Goal: Task Accomplishment & Management: Manage account settings

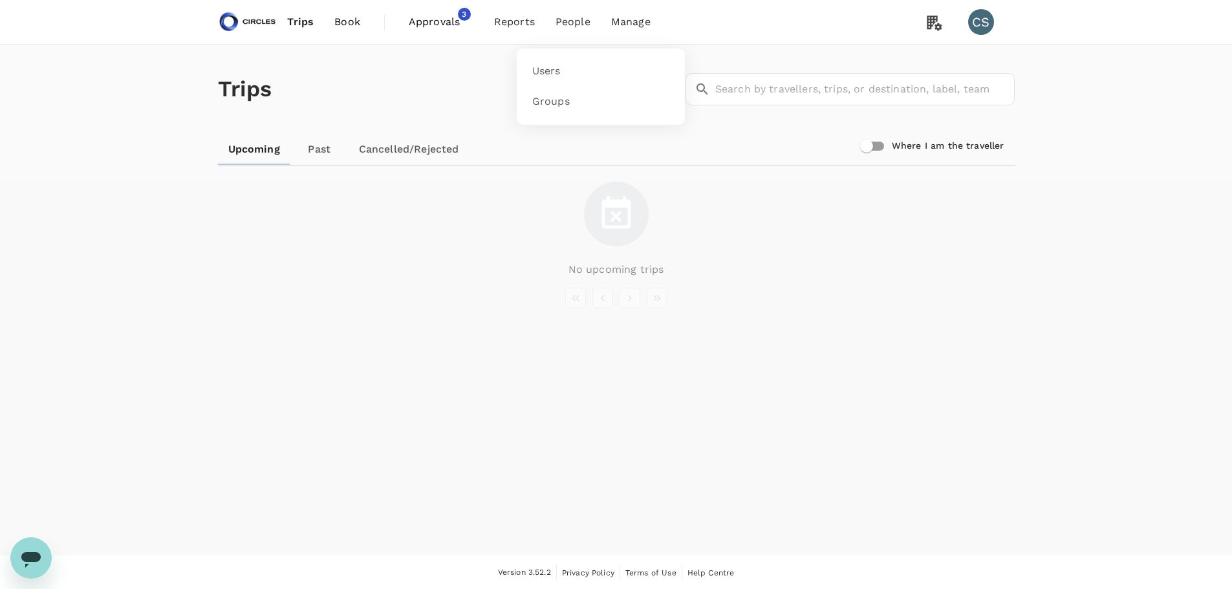
click at [575, 31] on li "People" at bounding box center [573, 22] width 56 height 44
click at [550, 70] on span "Users" at bounding box center [546, 71] width 28 height 15
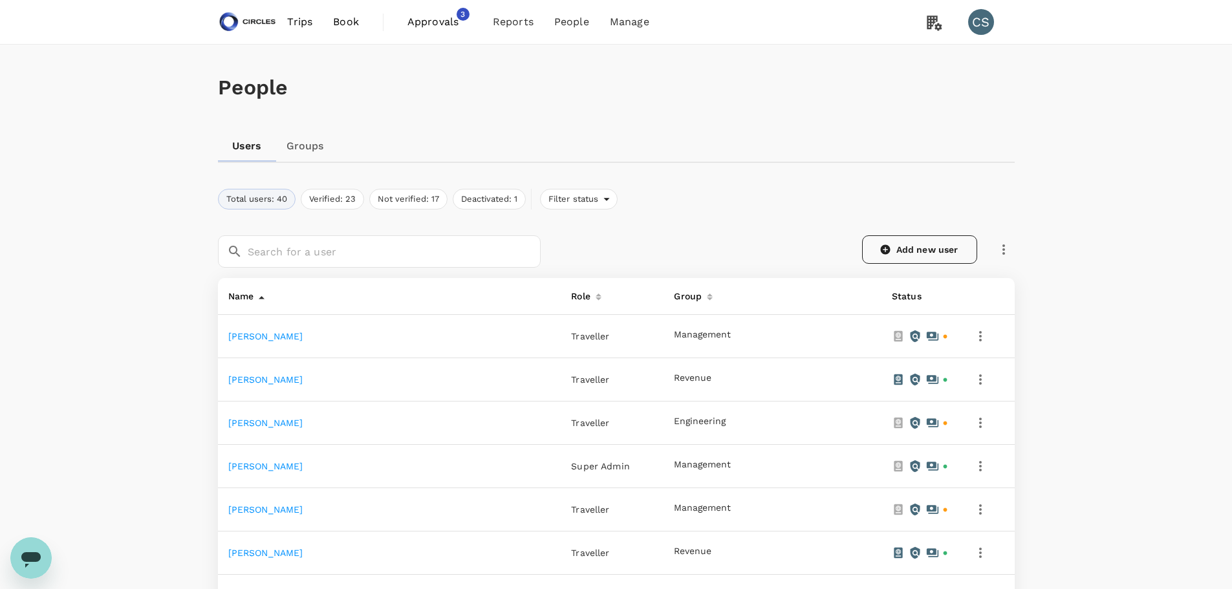
click at [908, 241] on link "Add new user" at bounding box center [919, 249] width 115 height 28
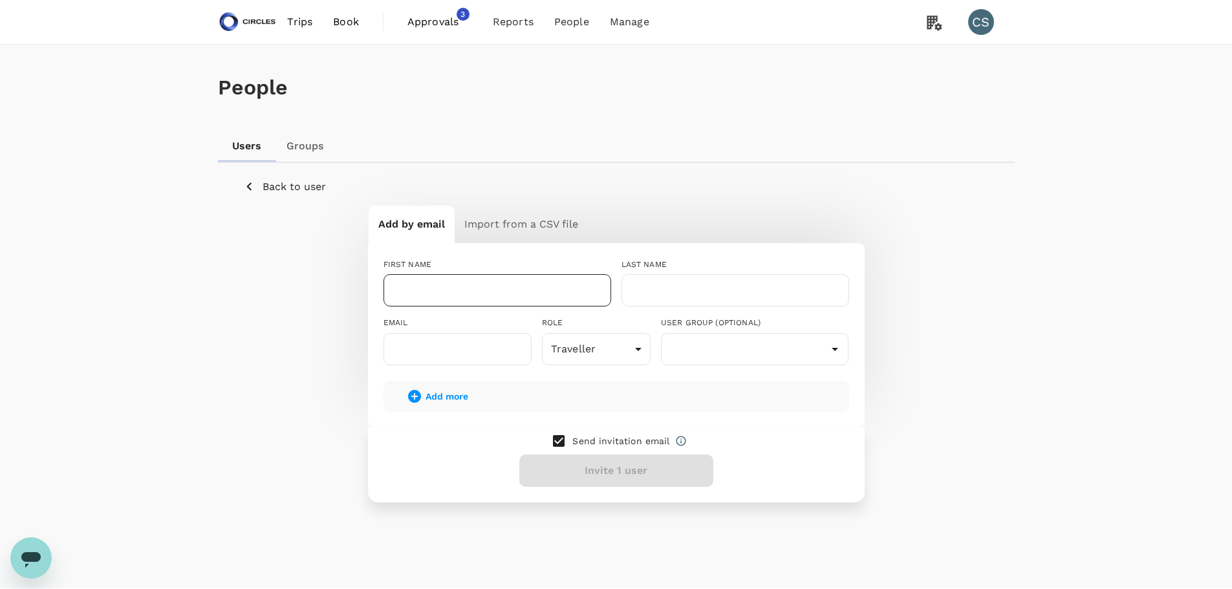
click at [513, 290] on input "text" at bounding box center [497, 290] width 228 height 32
type input "Evelyn"
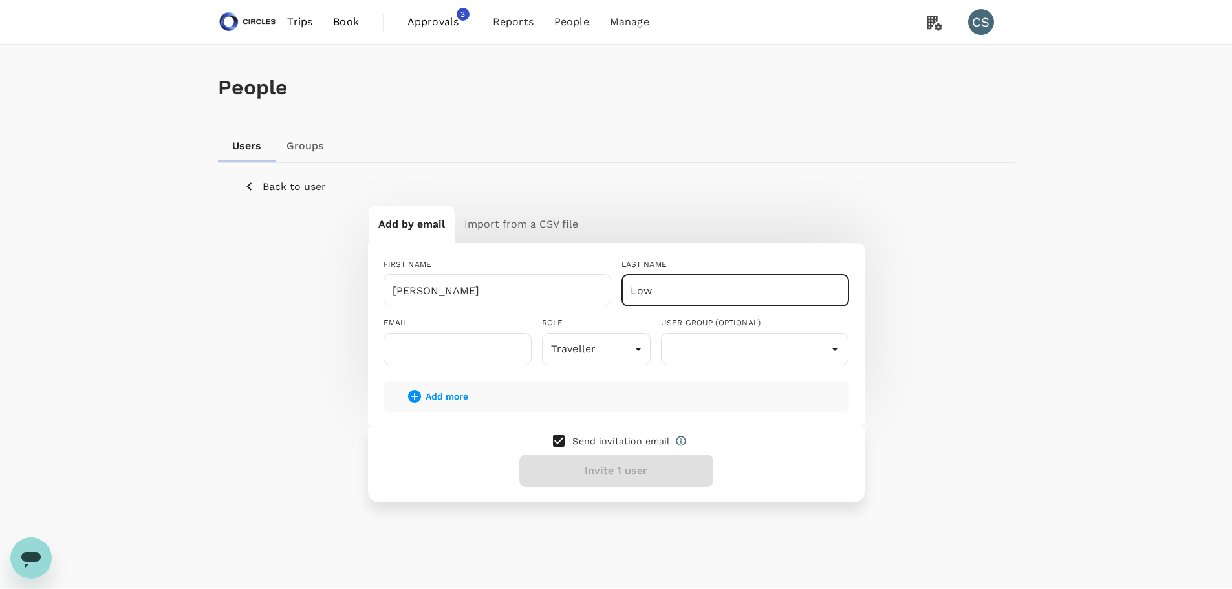
type input "Low"
click at [475, 349] on input "text" at bounding box center [457, 349] width 148 height 32
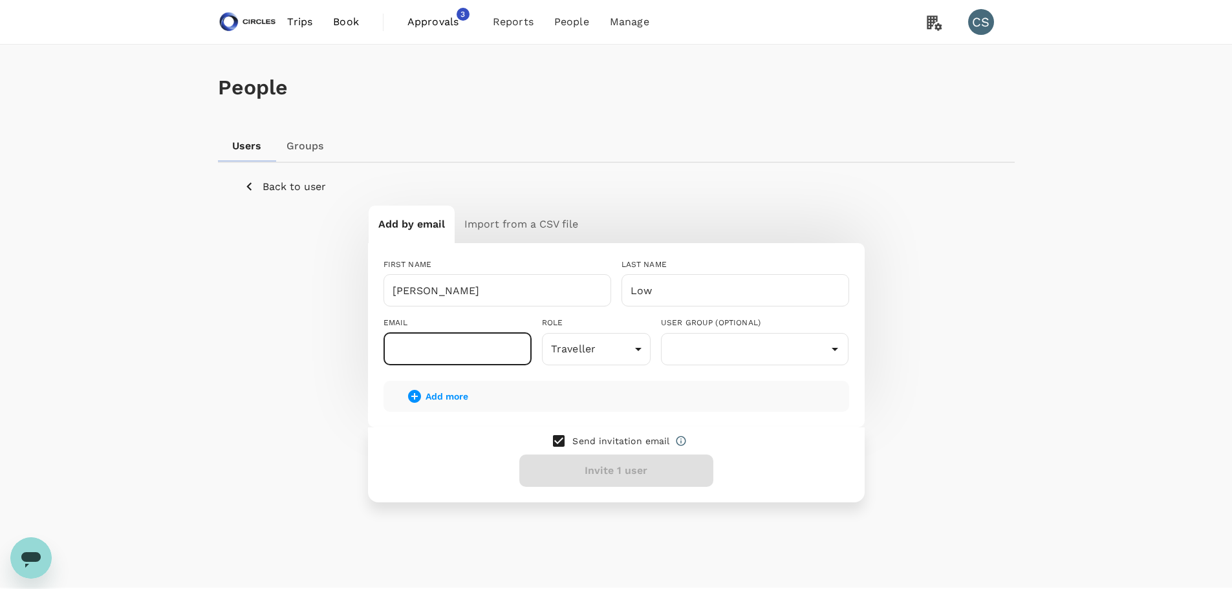
paste input "evelyn.low@circles.co"
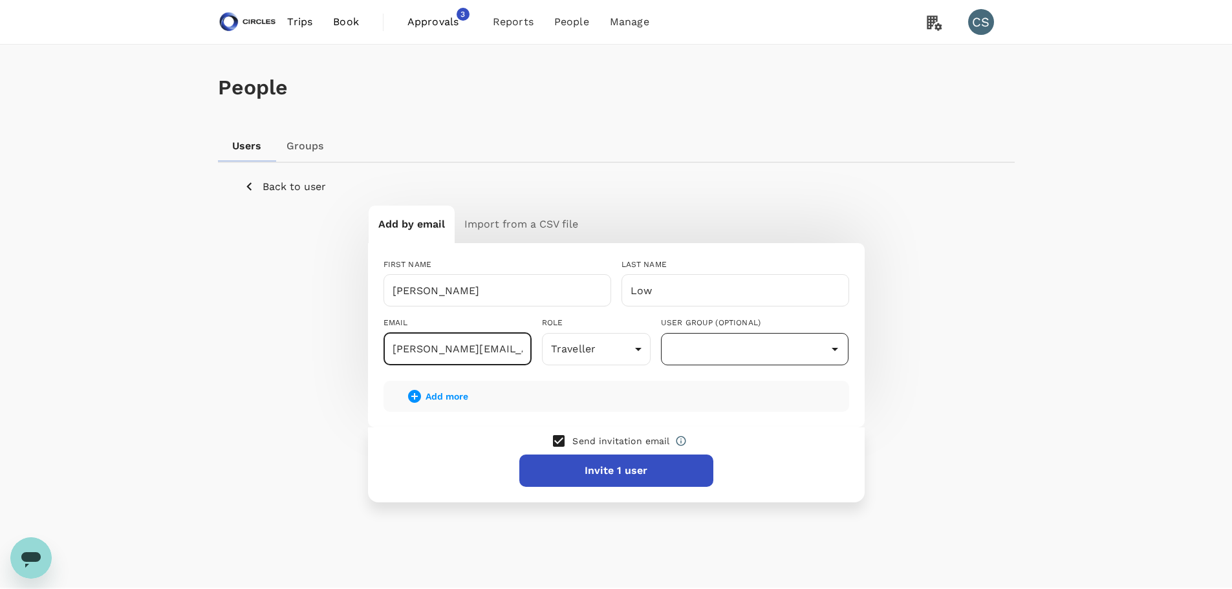
type input "evelyn.low@circles.co"
click at [677, 357] on input "text" at bounding box center [755, 349] width 182 height 25
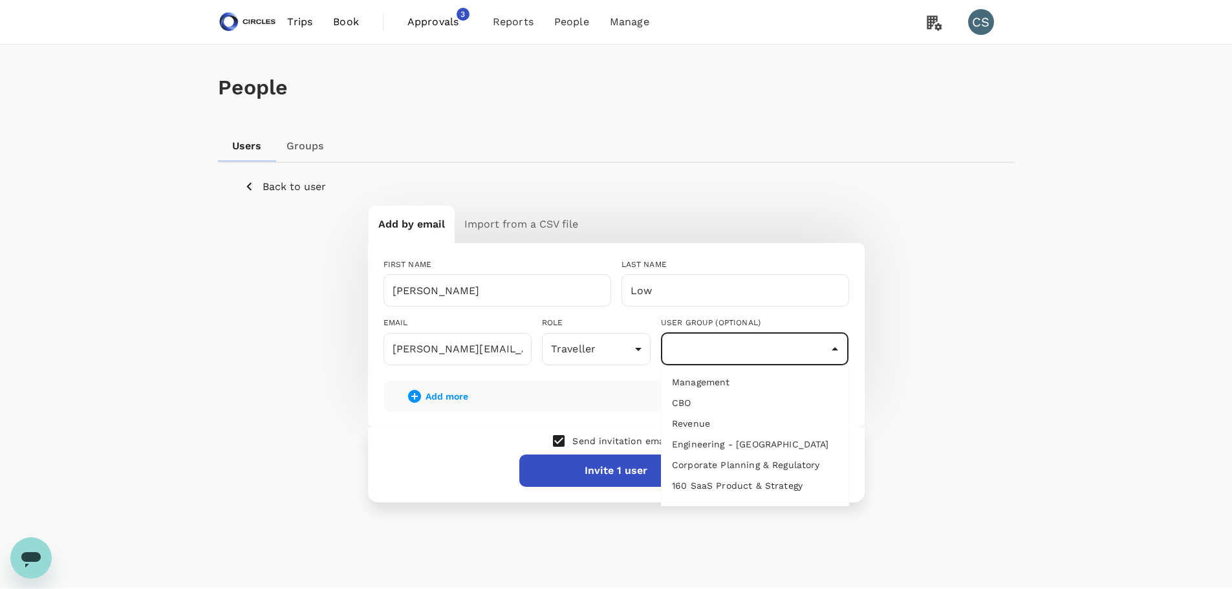
scroll to position [47, 0]
click at [981, 380] on div "Add by email Import from a CSV file FIRST NAME Evelyn ​ LAST NAME Low ​ EMAIL e…" at bounding box center [616, 353] width 745 height 297
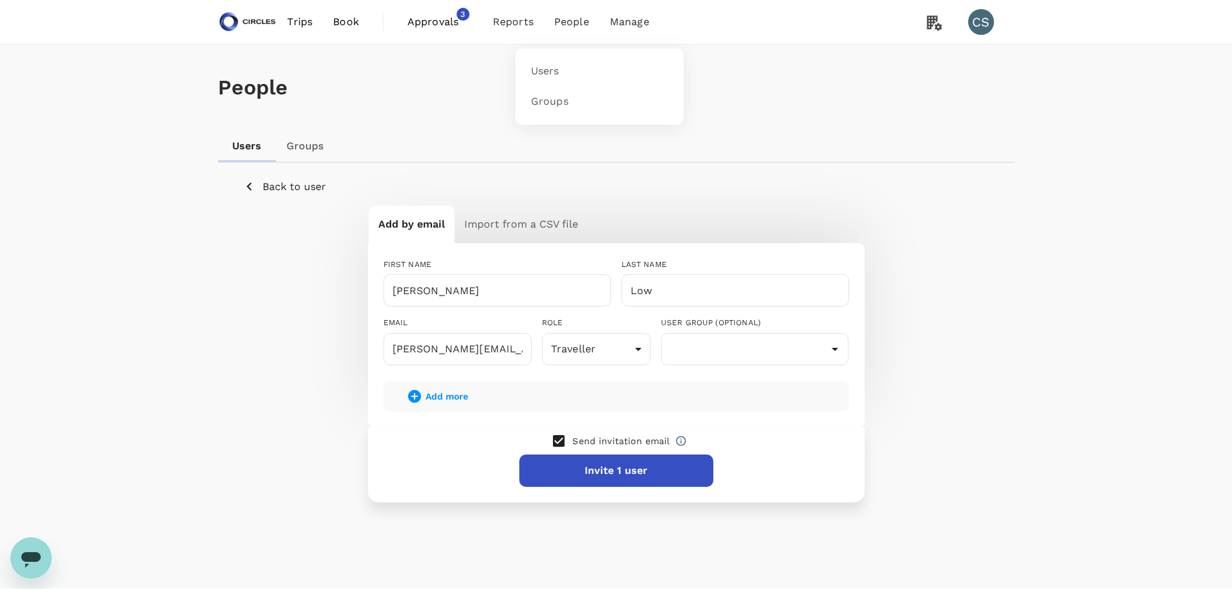
click at [575, 38] on li "People" at bounding box center [572, 22] width 56 height 44
click at [559, 89] on link "Groups" at bounding box center [599, 102] width 153 height 30
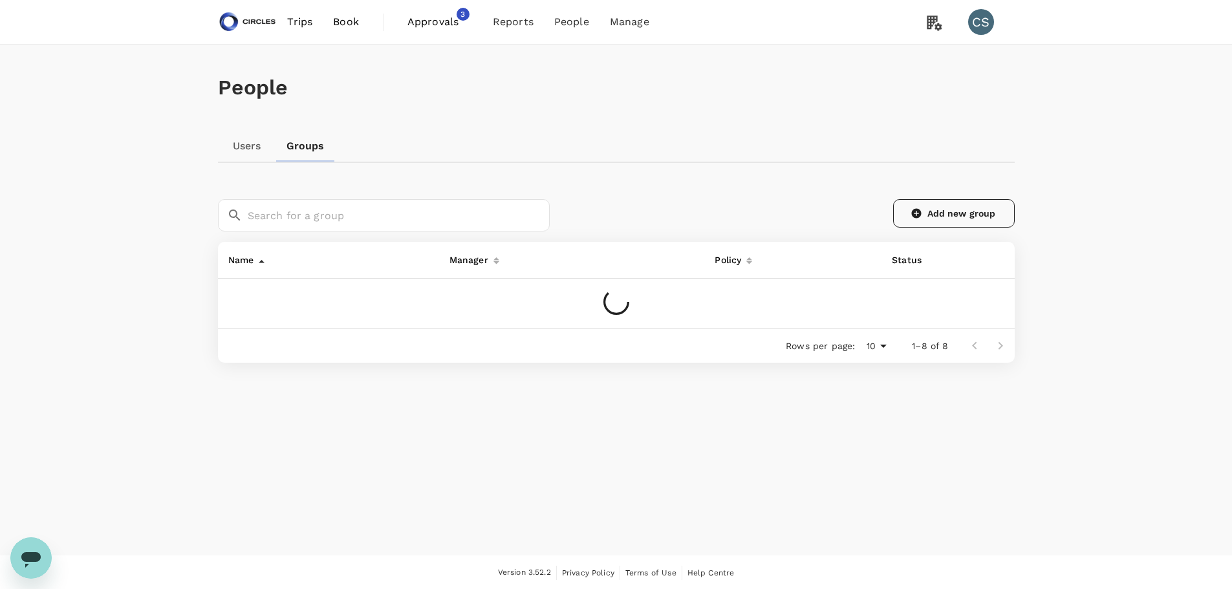
click at [954, 217] on link "Add new group" at bounding box center [954, 213] width 122 height 28
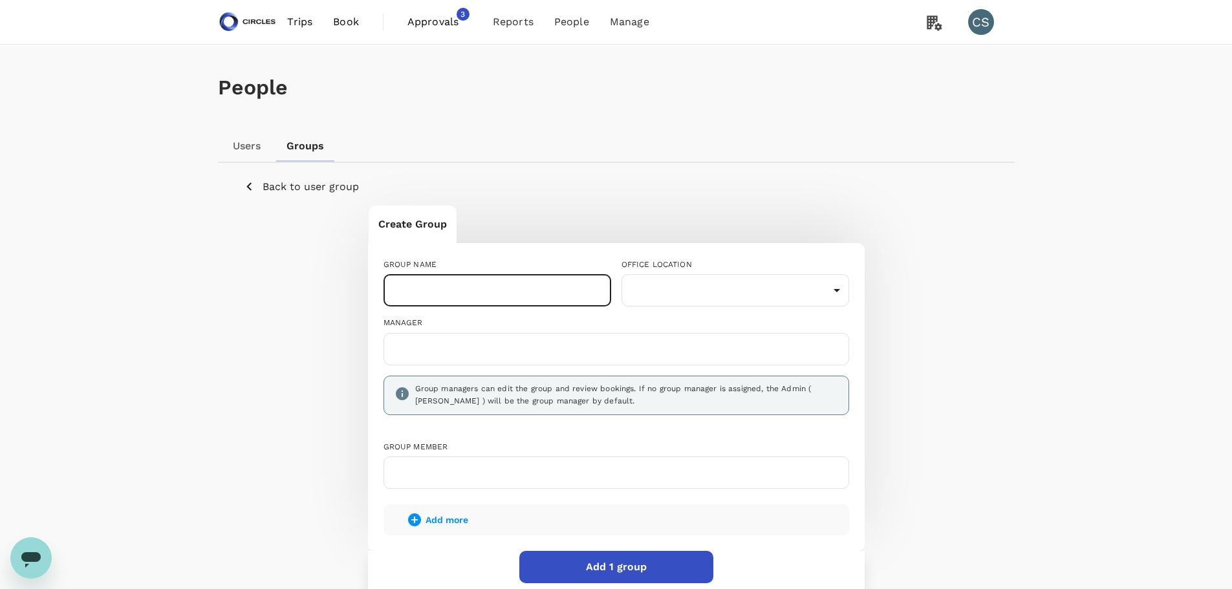
click at [466, 278] on input "text" at bounding box center [497, 290] width 228 height 32
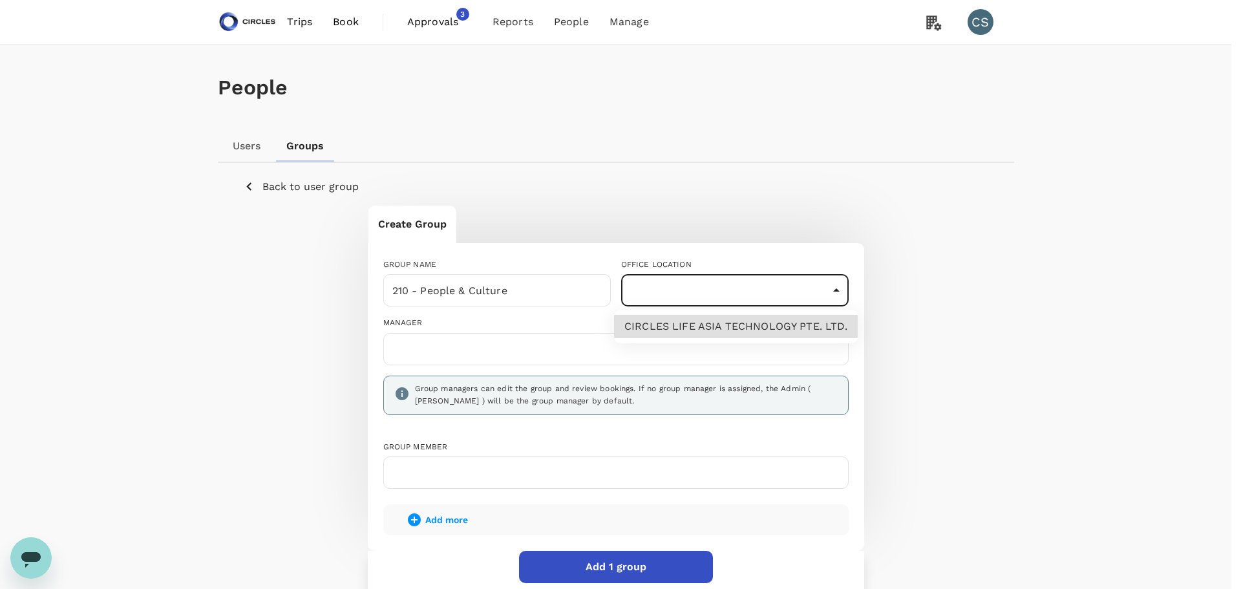
click at [687, 282] on body "Trips Book Approvals 3 Reports People Manage CS People Users Groups Back to use…" at bounding box center [620, 359] width 1241 height 719
click at [545, 288] on div at bounding box center [620, 294] width 1241 height 589
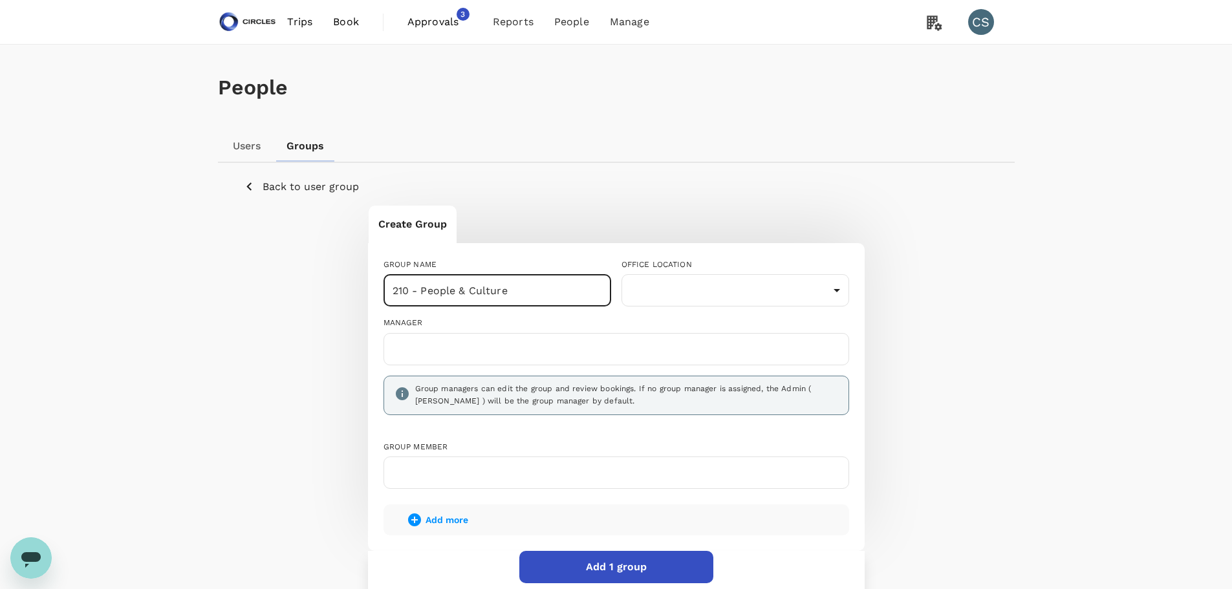
click at [544, 289] on input "210 - People & Culture" at bounding box center [497, 290] width 228 height 32
drag, startPoint x: 422, startPoint y: 292, endPoint x: 257, endPoint y: 292, distance: 165.5
click at [257, 294] on div "Create Group GROUP NAME 210 - People & Culture ​ OFFICE LOCATION ​ ​ MANAGER Gr…" at bounding box center [616, 402] width 745 height 394
type input "People & Culture"
click at [295, 186] on p "Back to user group" at bounding box center [311, 187] width 96 height 16
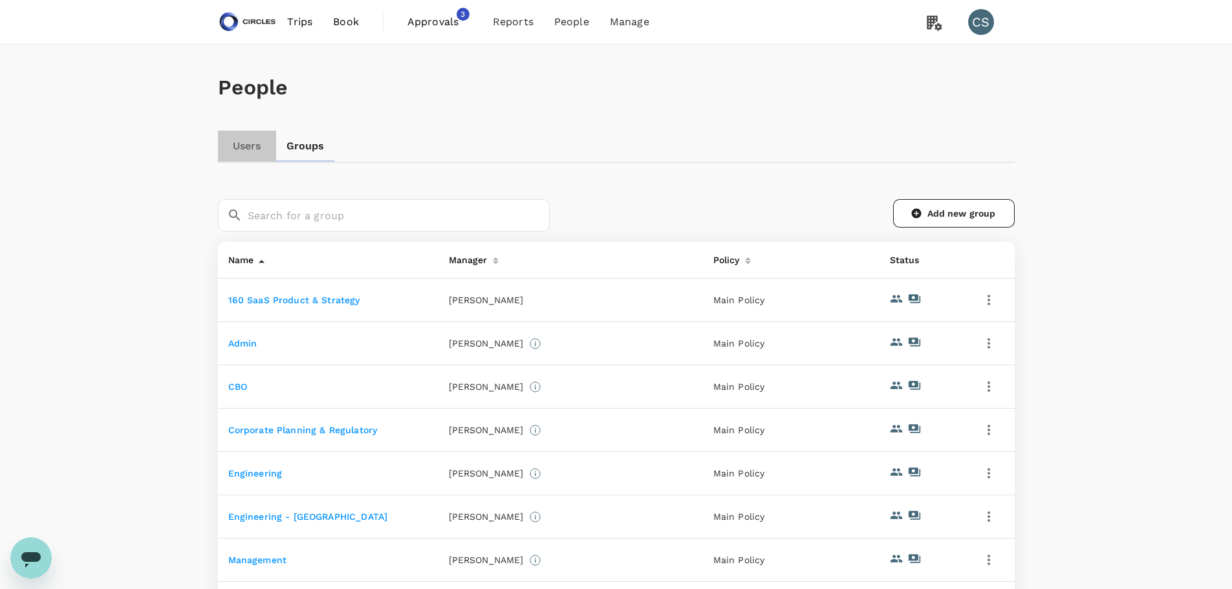
click at [250, 144] on link "Users" at bounding box center [247, 146] width 58 height 31
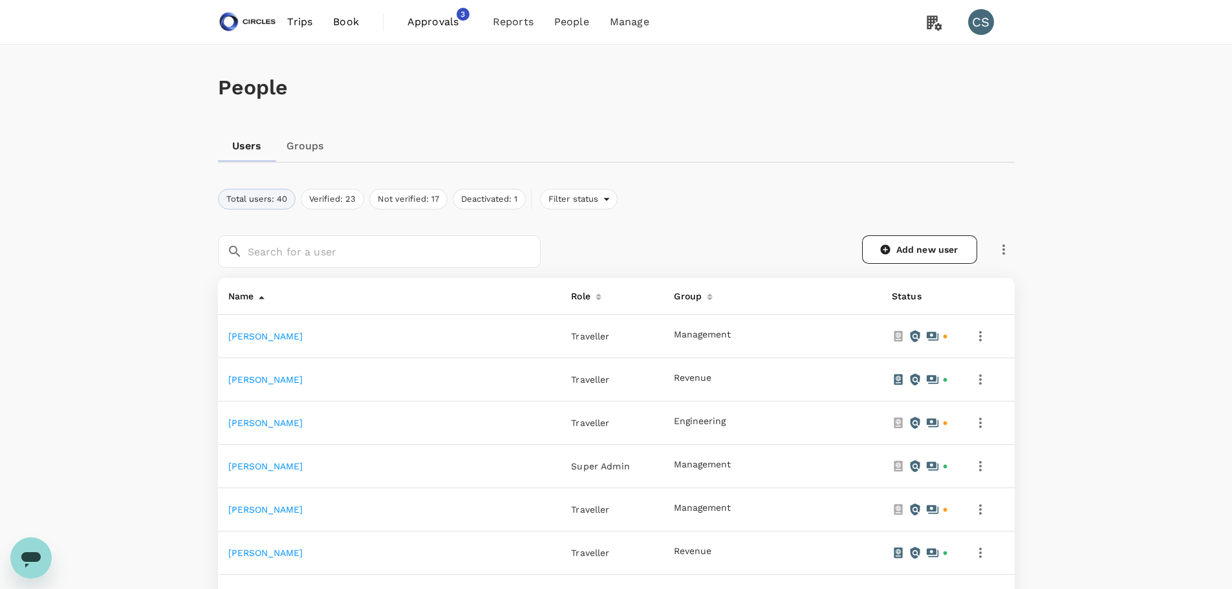
click at [297, 145] on link "Groups" at bounding box center [305, 146] width 58 height 31
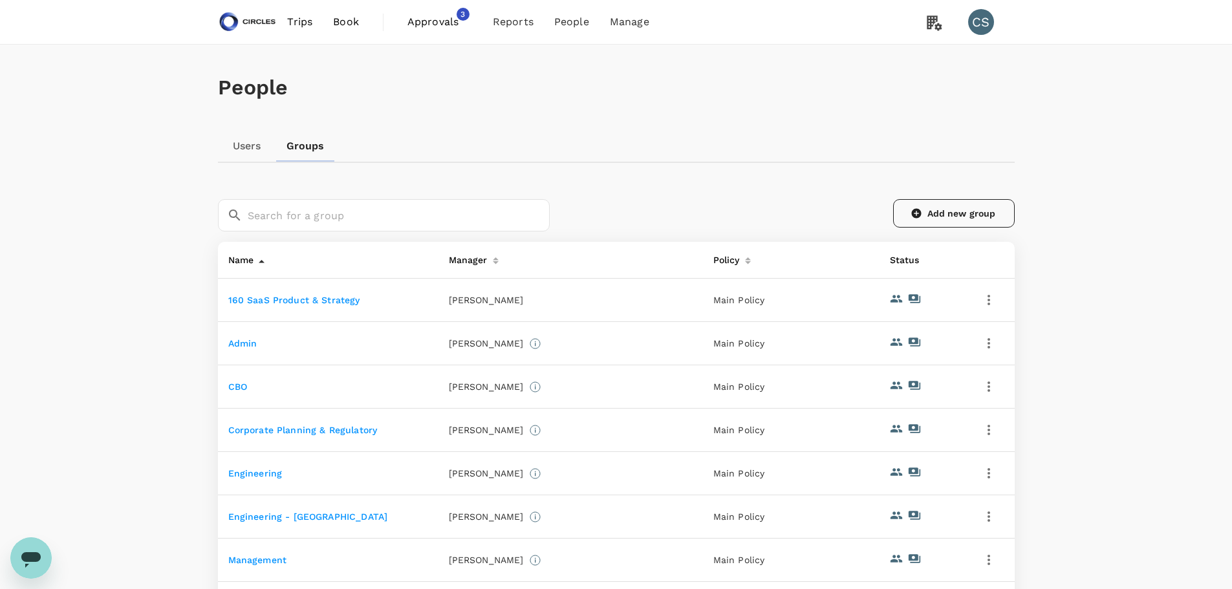
click at [961, 209] on link "Add new group" at bounding box center [954, 213] width 122 height 28
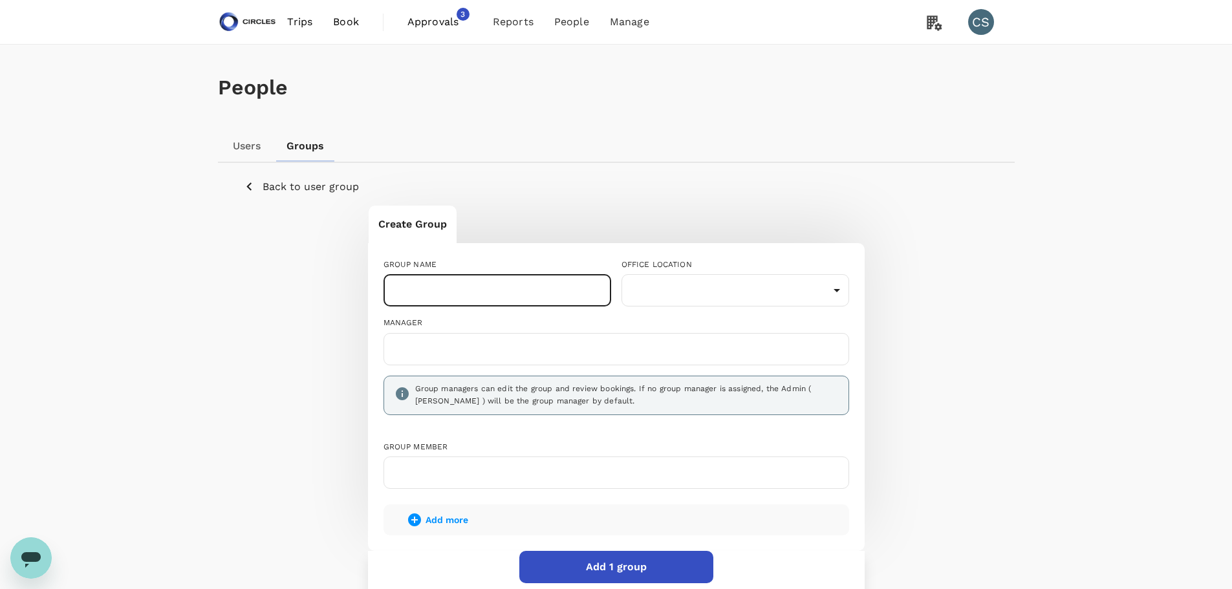
click at [516, 286] on input "text" at bounding box center [497, 290] width 228 height 32
type input "2"
type input "People & Culture"
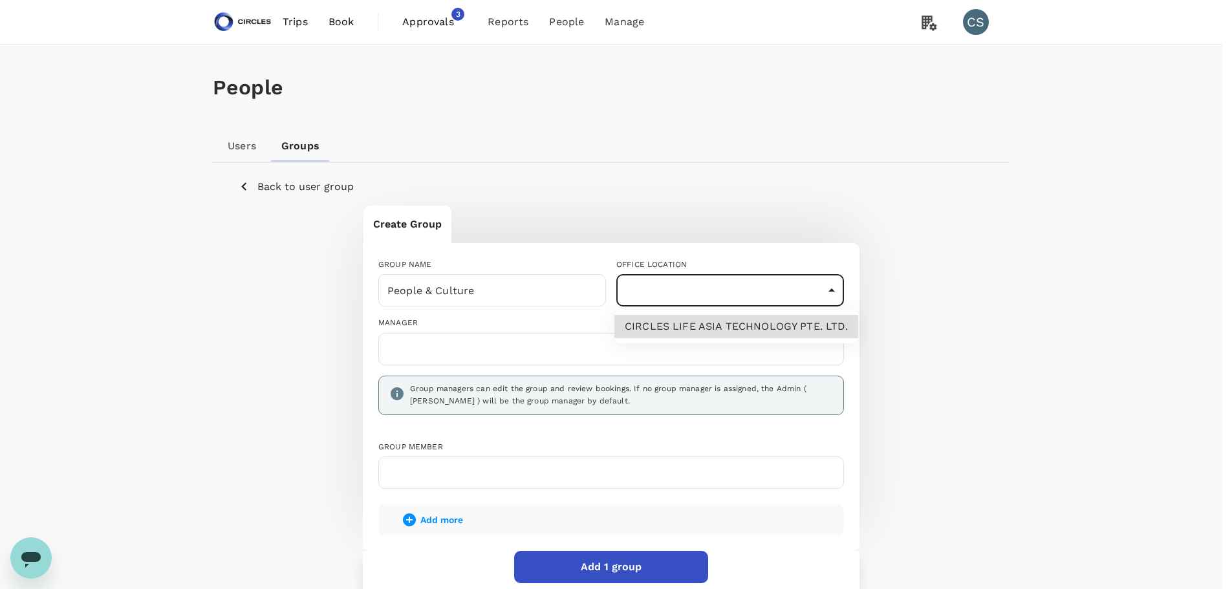
click at [682, 288] on body "Trips Book Approvals 3 Reports People Manage CS People Users Groups Back to use…" at bounding box center [616, 359] width 1232 height 719
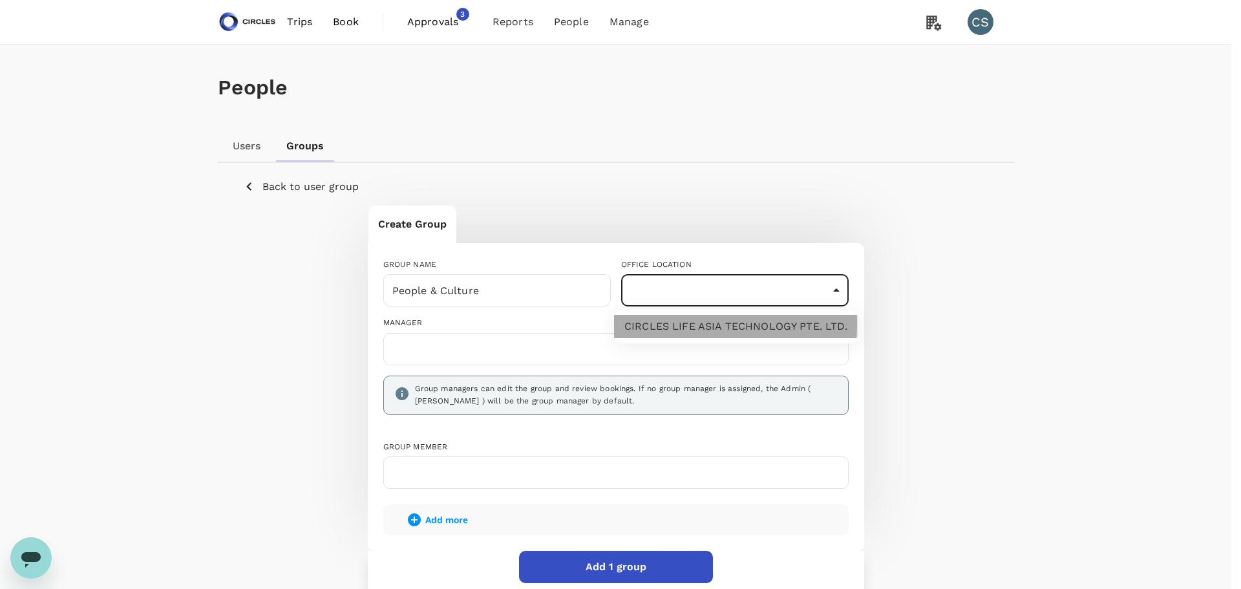
drag, startPoint x: 685, startPoint y: 324, endPoint x: 638, endPoint y: 328, distance: 48.0
click at [685, 324] on li "CIRCLES LIFE ASIA TECHNOLOGY PTE. LTD." at bounding box center [736, 326] width 244 height 23
type input "d47e1b5d-9504-4b90-8dc6-c16cef8ae3e8"
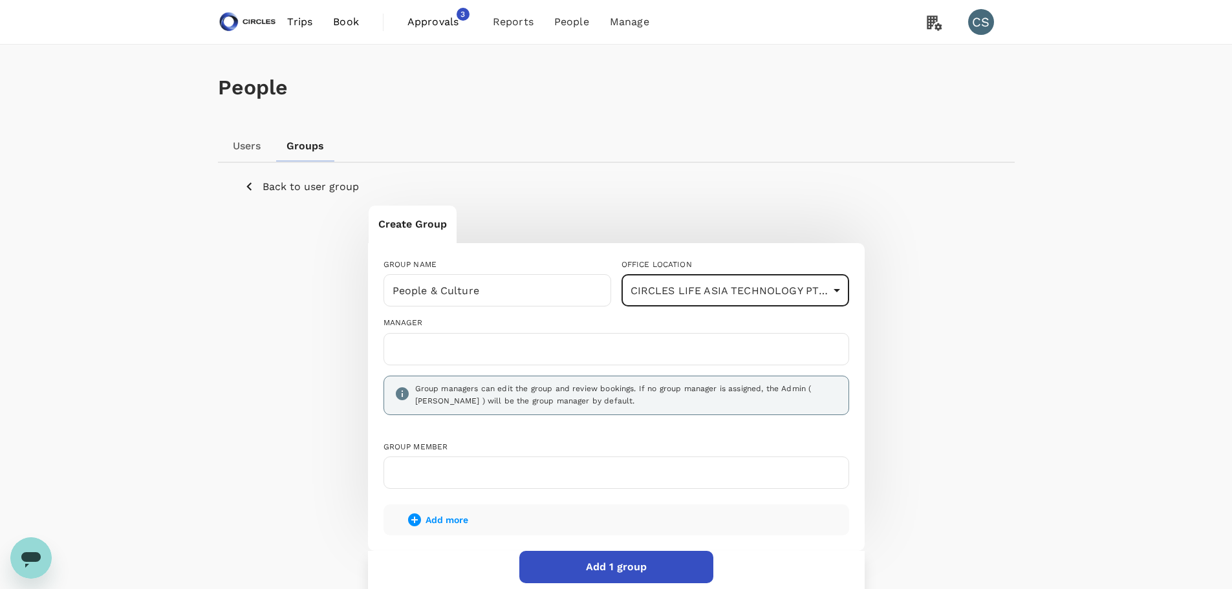
click at [520, 344] on input "text" at bounding box center [616, 349] width 454 height 21
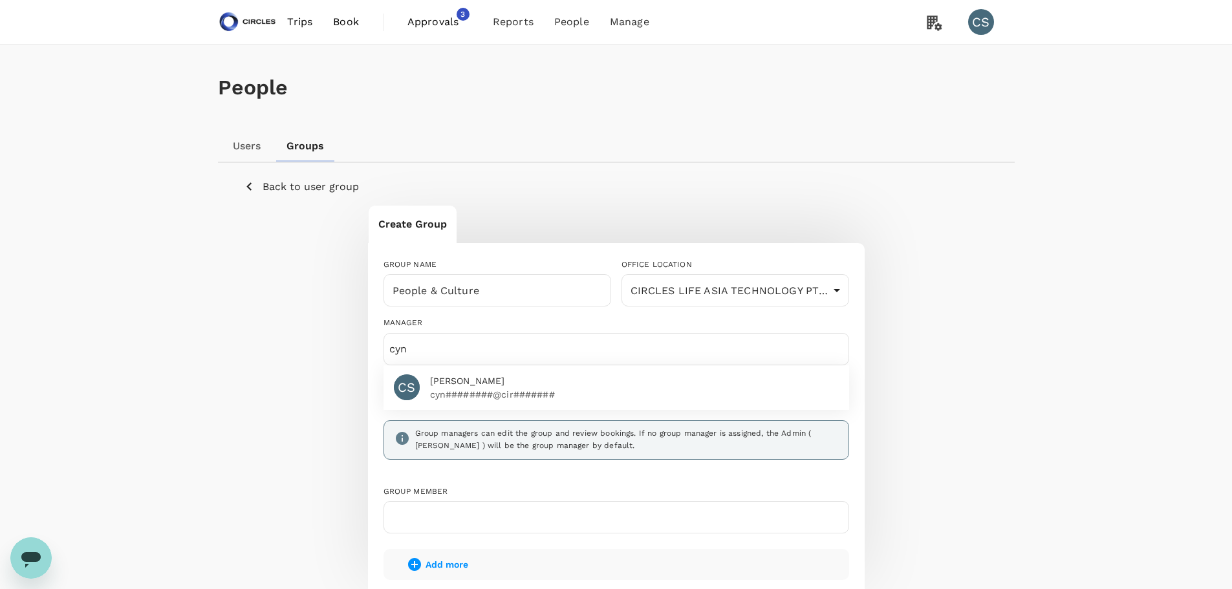
type input "cyn"
click at [613, 398] on p "cyn########@cir#######" at bounding box center [634, 394] width 409 height 13
click at [975, 321] on div "Create Group GROUP NAME People & Culture ​ OFFICE LOCATION CIRCLES LIFE ASIA TE…" at bounding box center [616, 424] width 745 height 438
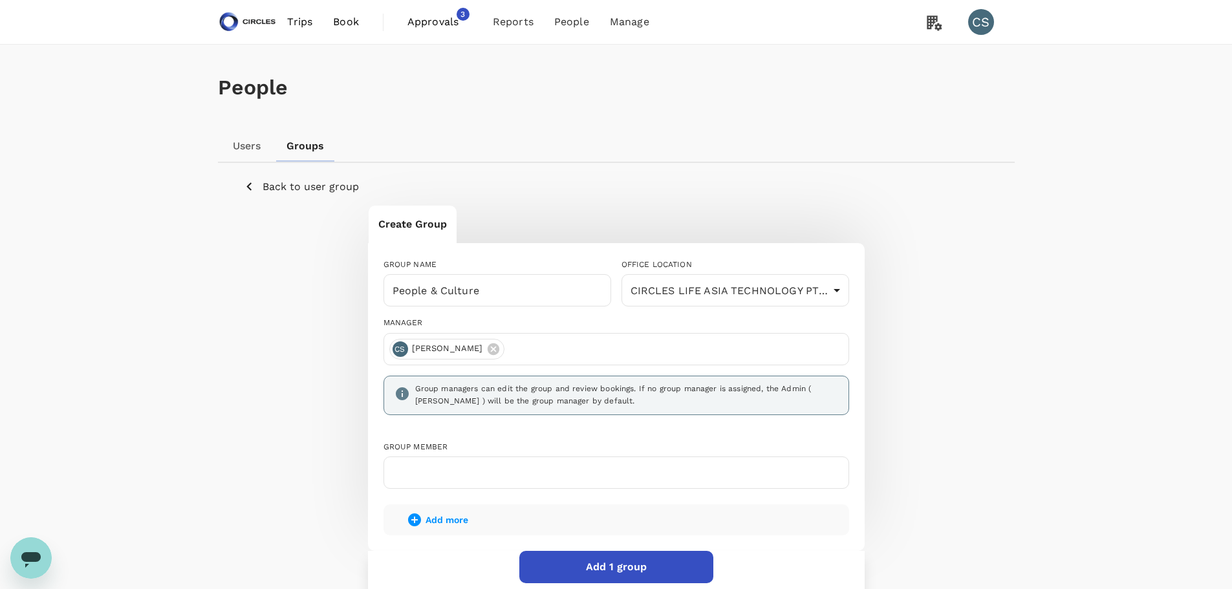
click at [608, 567] on button "Add 1 group" at bounding box center [616, 567] width 194 height 32
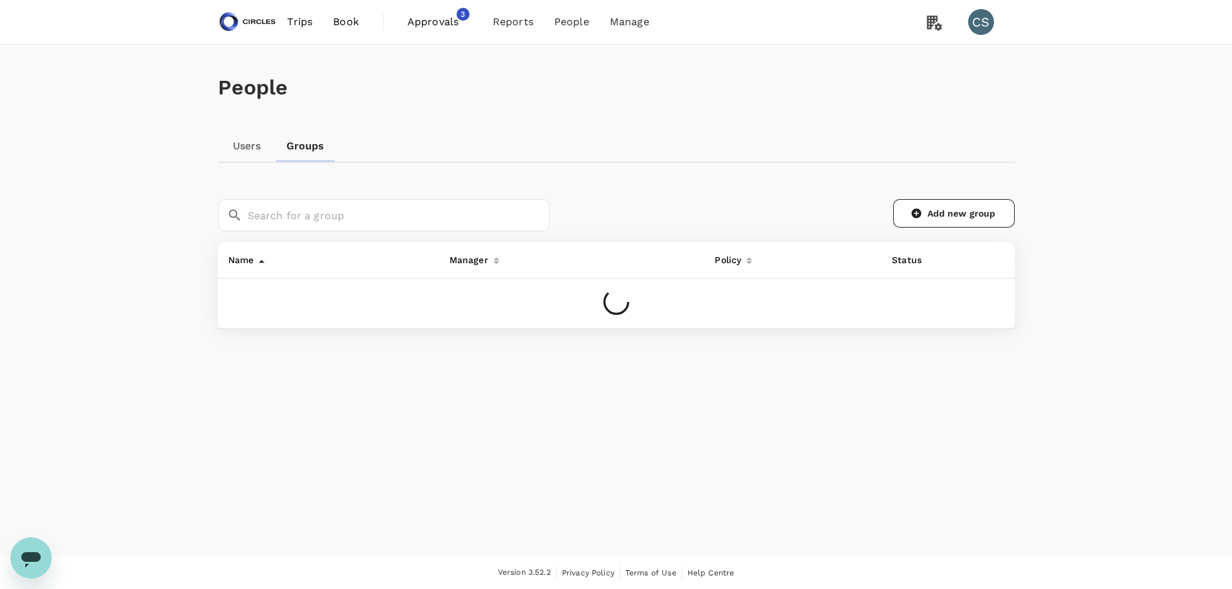
click at [241, 151] on link "Users" at bounding box center [247, 146] width 58 height 31
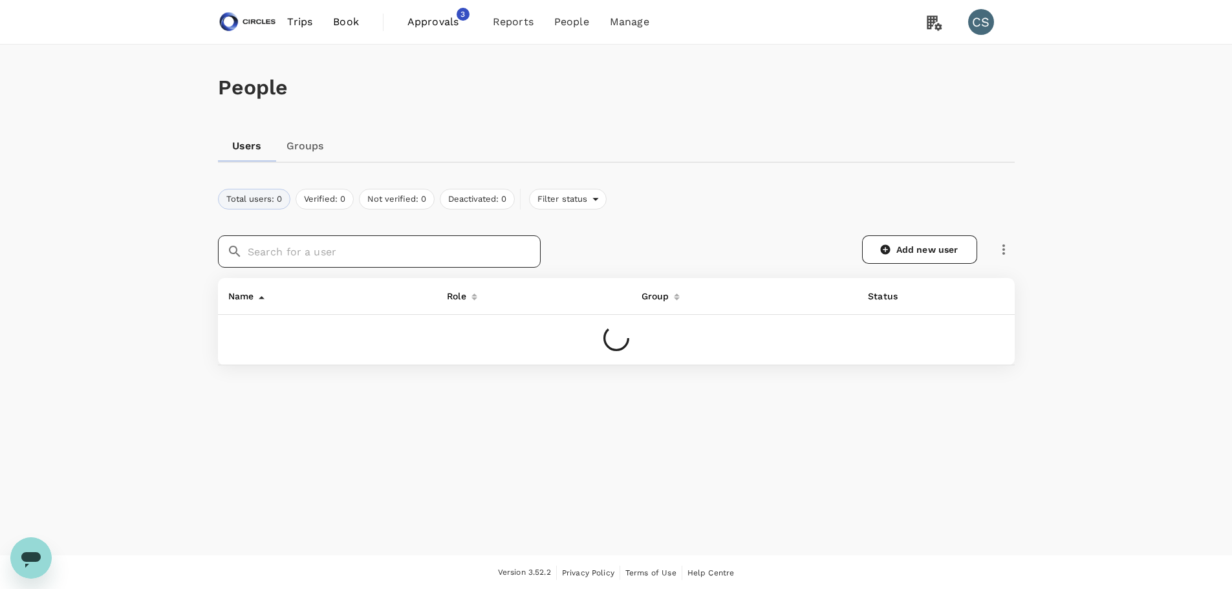
click at [420, 259] on input "text" at bounding box center [394, 251] width 293 height 32
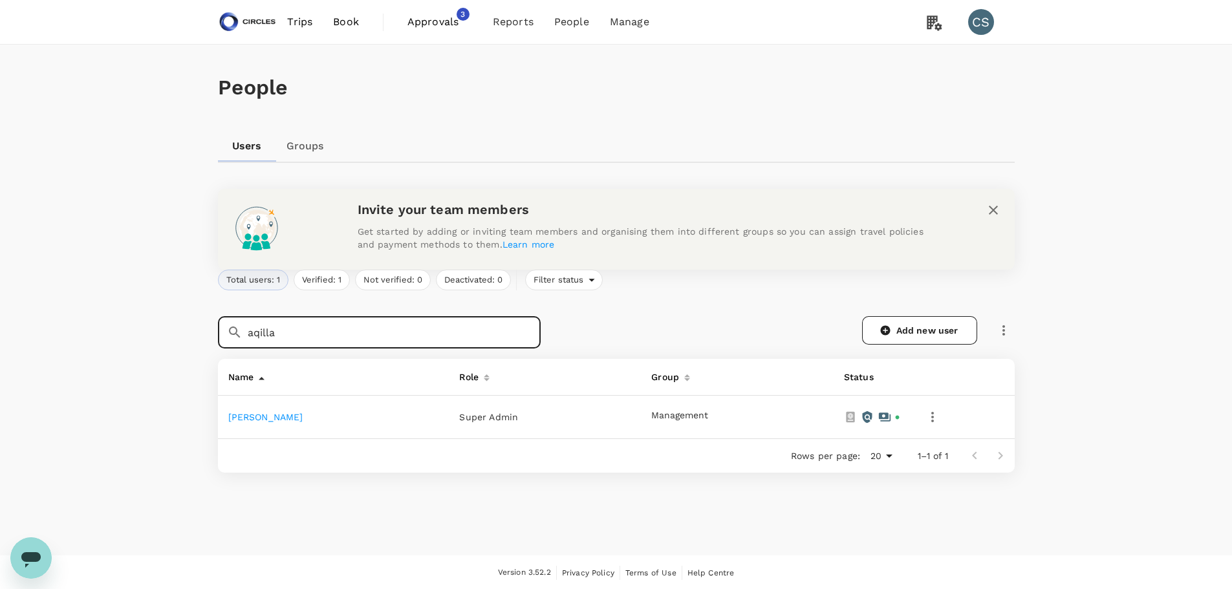
type input "aqilla"
click at [258, 409] on td "[PERSON_NAME]" at bounding box center [333, 417] width 231 height 43
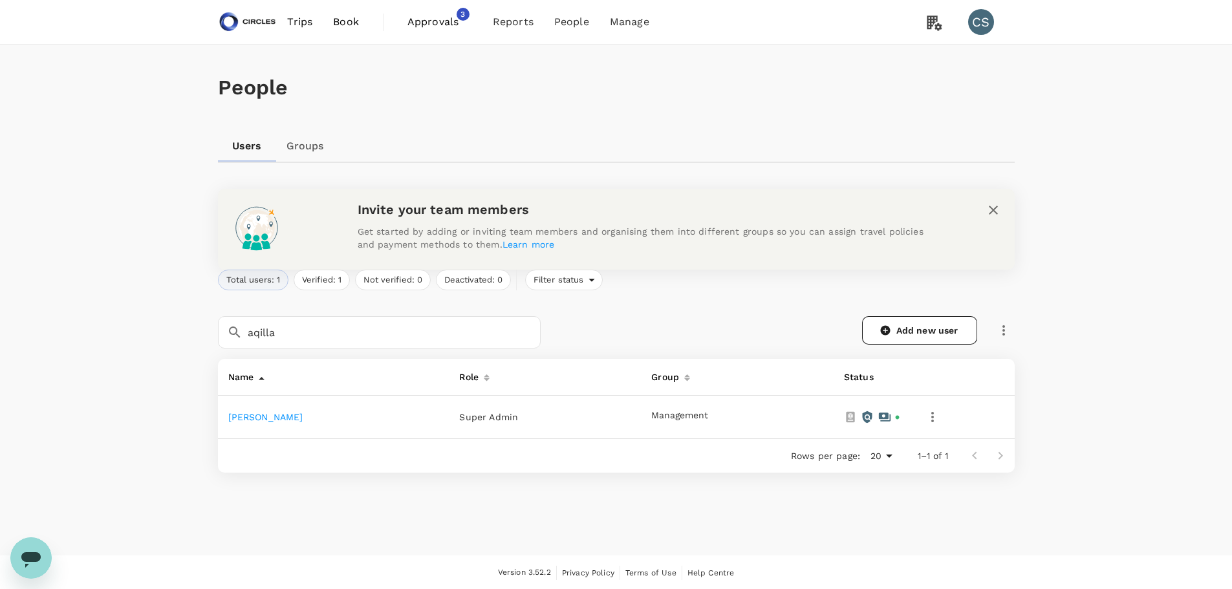
click at [257, 414] on link "[PERSON_NAME]" at bounding box center [265, 417] width 75 height 10
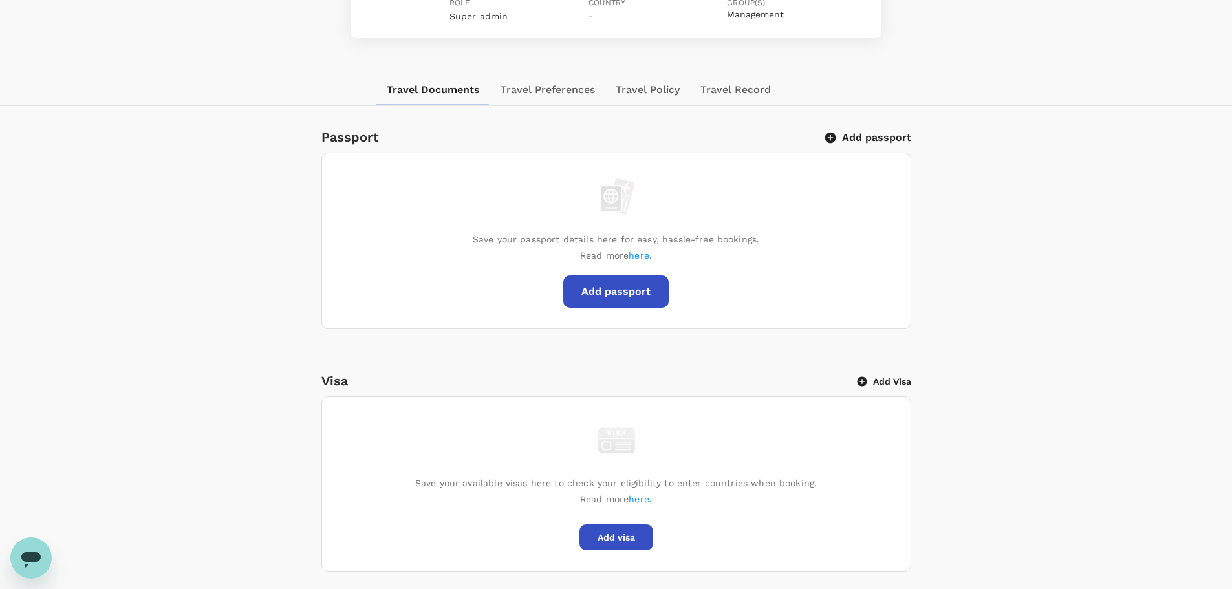
scroll to position [38, 0]
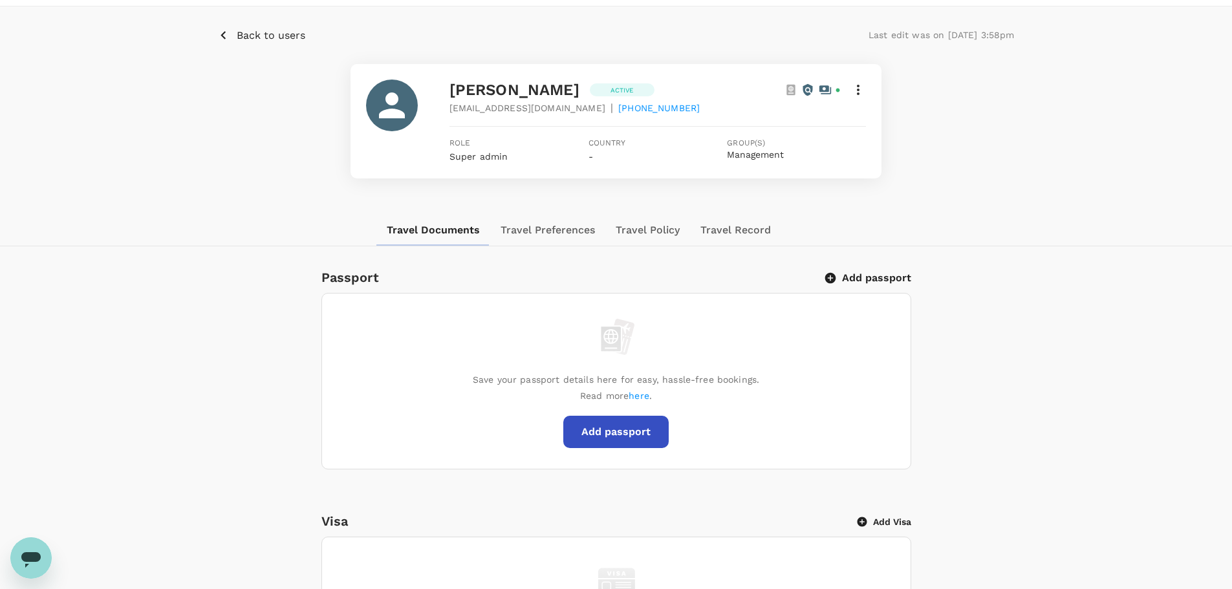
click at [264, 30] on p "Back to users" at bounding box center [271, 36] width 69 height 16
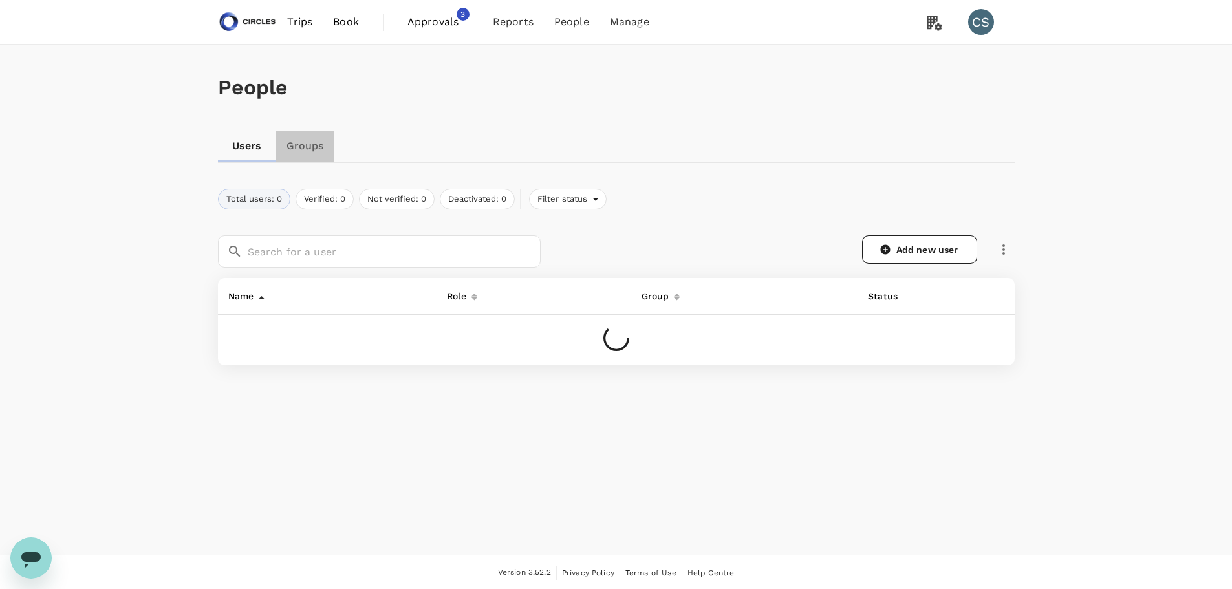
click at [287, 149] on link "Groups" at bounding box center [305, 146] width 58 height 31
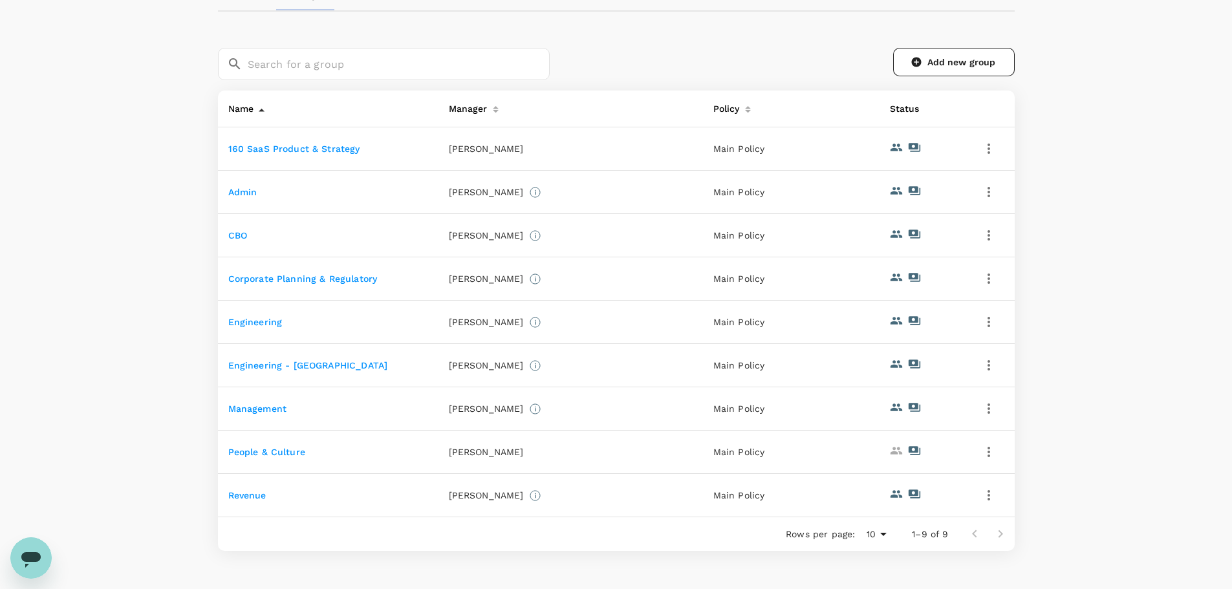
scroll to position [129, 0]
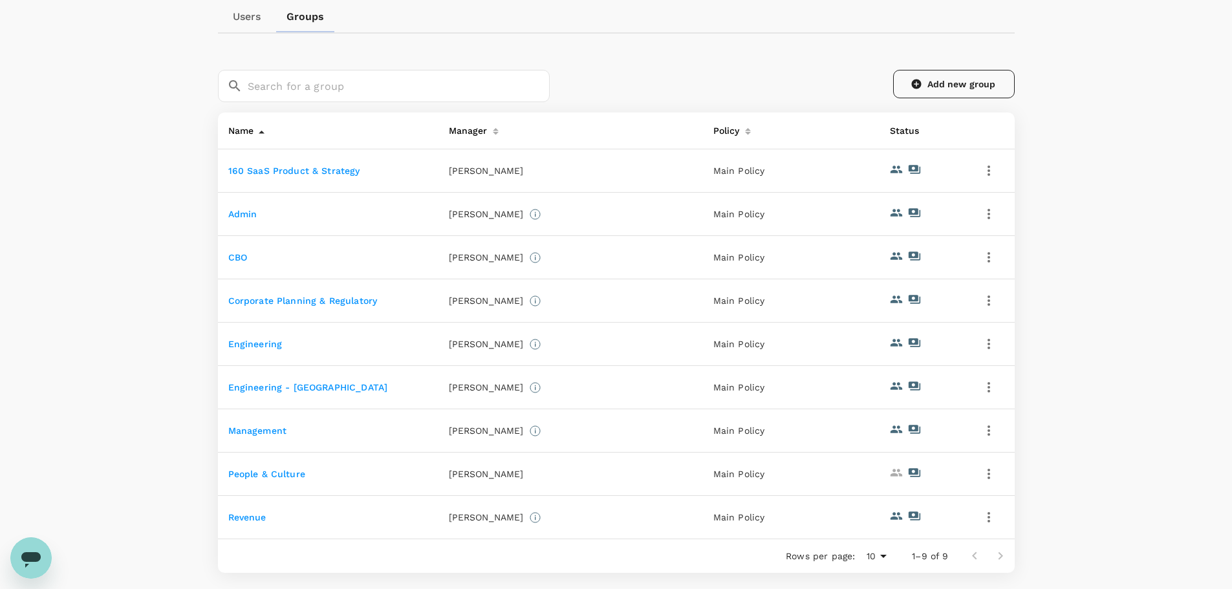
click at [950, 79] on link "Add new group" at bounding box center [954, 84] width 122 height 28
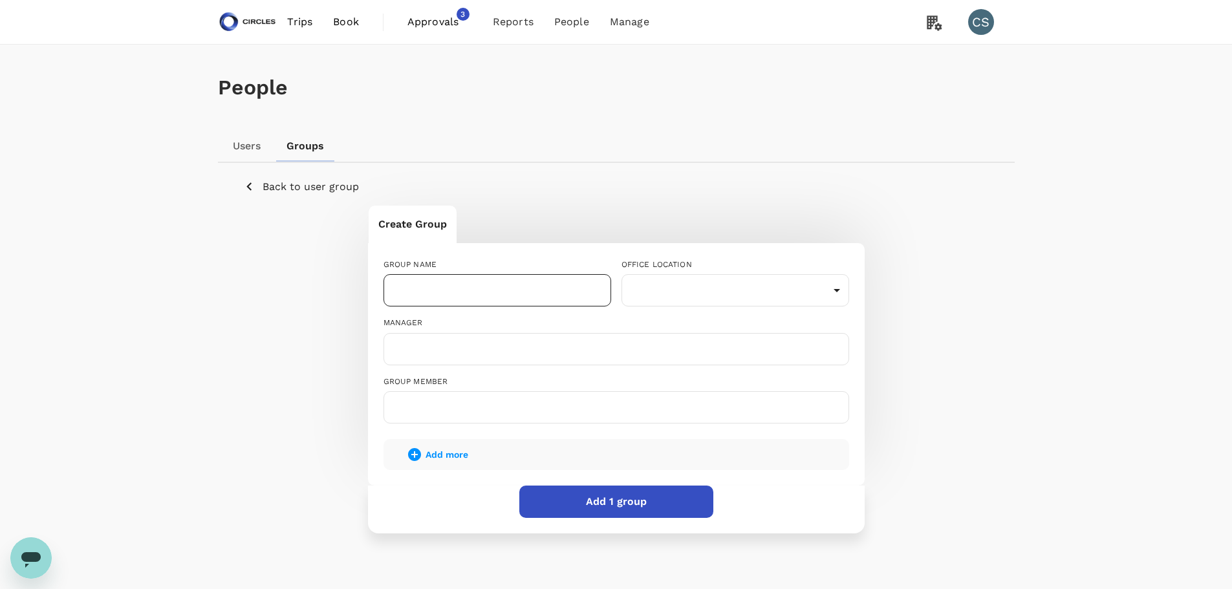
click at [437, 289] on input "text" at bounding box center [497, 290] width 228 height 32
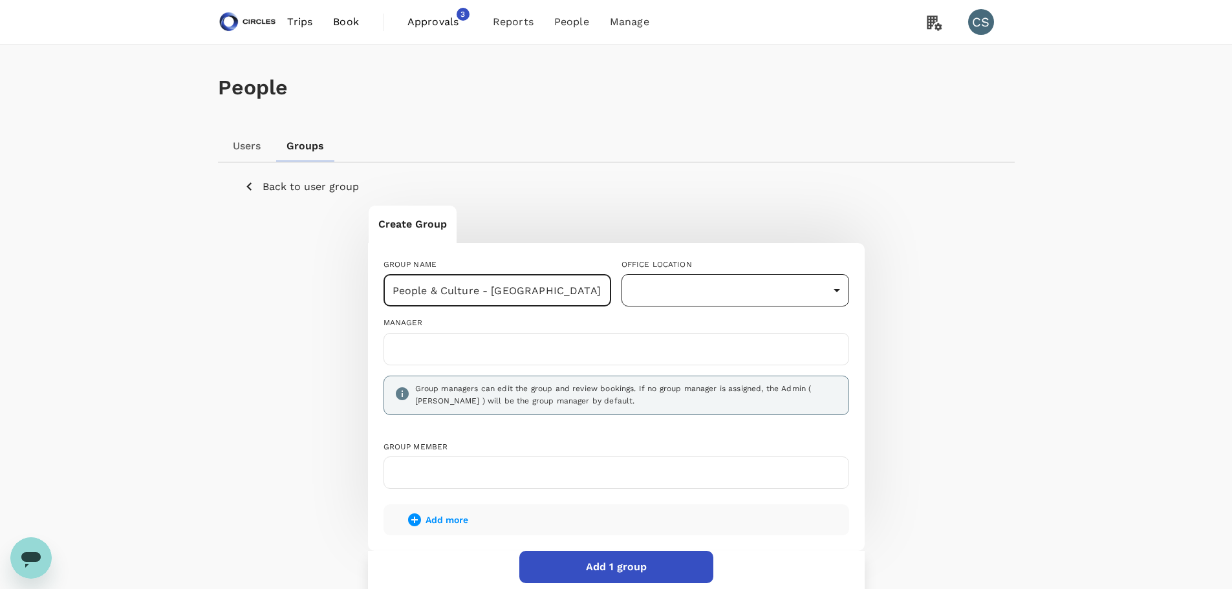
type input "People & Culture - [GEOGRAPHIC_DATA]"
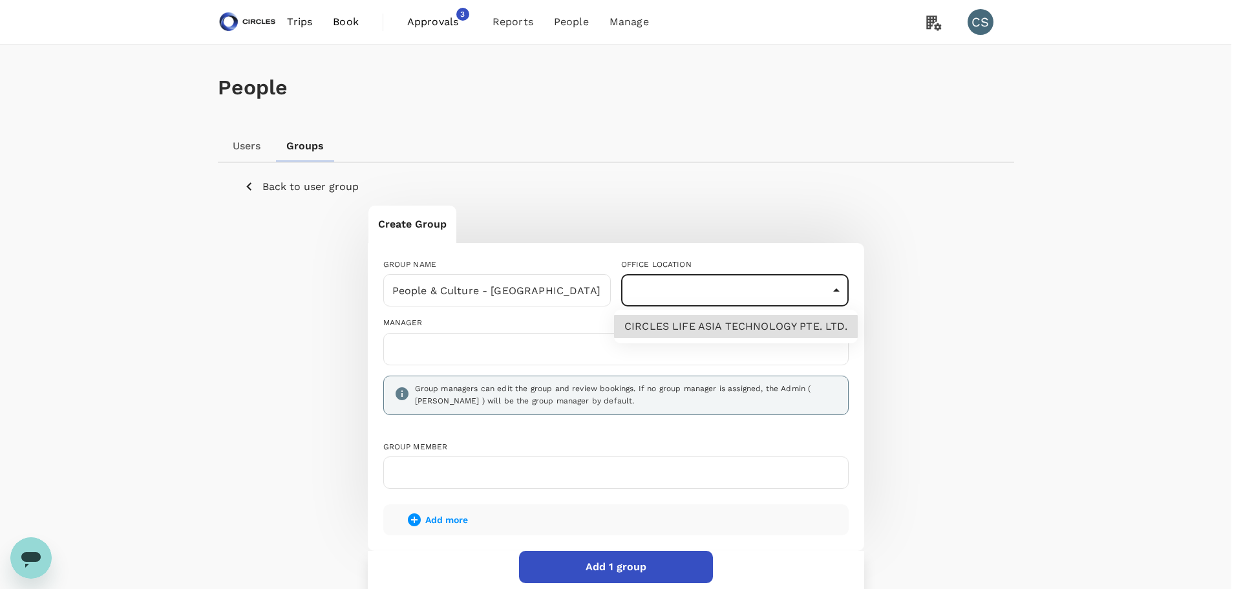
click at [750, 284] on body "Trips Book Approvals 3 Reports People Manage CS People Users Groups Back to use…" at bounding box center [620, 359] width 1241 height 719
click at [592, 164] on div at bounding box center [620, 294] width 1241 height 589
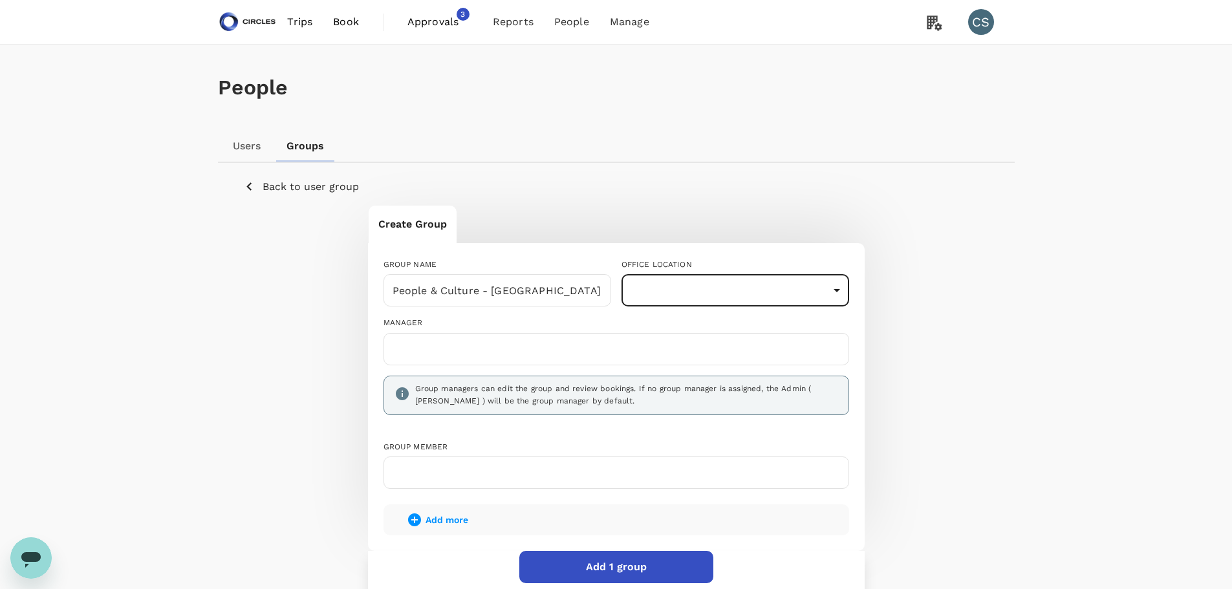
click at [312, 197] on div "Back to user group Create Group GROUP NAME People & Culture - [GEOGRAPHIC_DATA]…" at bounding box center [616, 388] width 766 height 420
click at [307, 192] on p "Back to user group" at bounding box center [311, 187] width 96 height 16
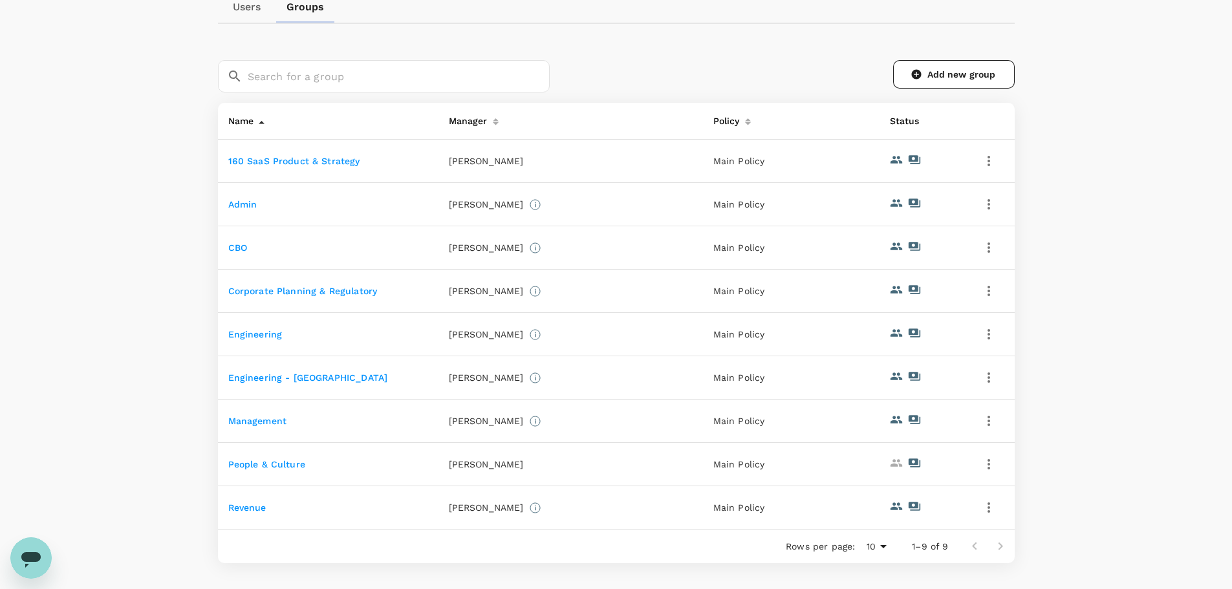
scroll to position [231, 0]
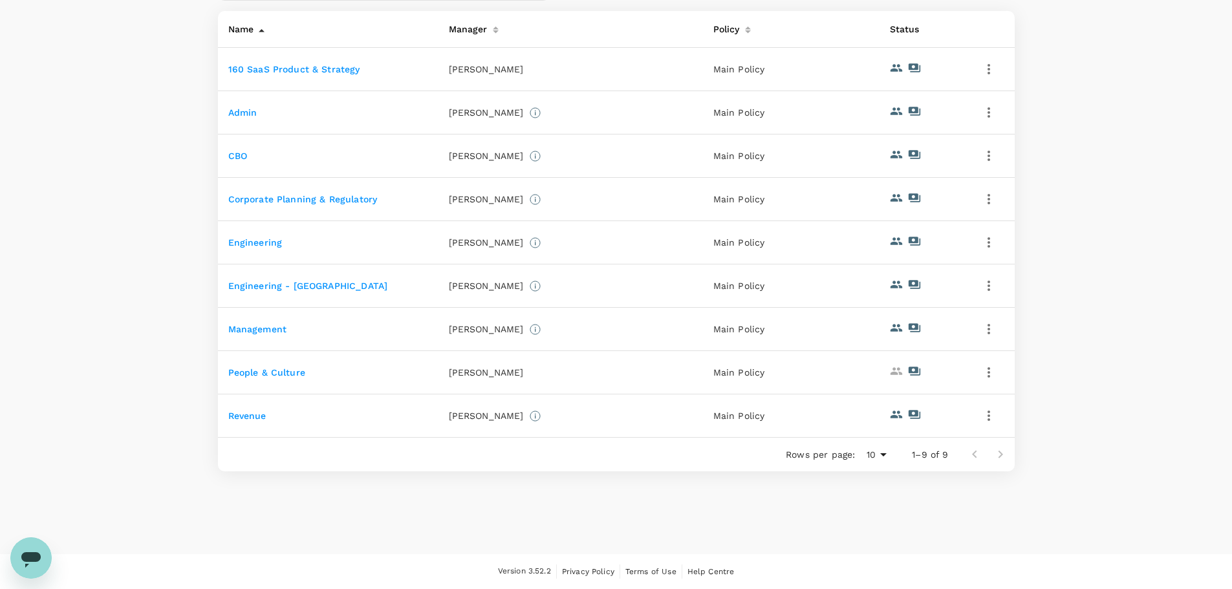
click at [281, 289] on link "Engineering - [GEOGRAPHIC_DATA]" at bounding box center [308, 286] width 160 height 10
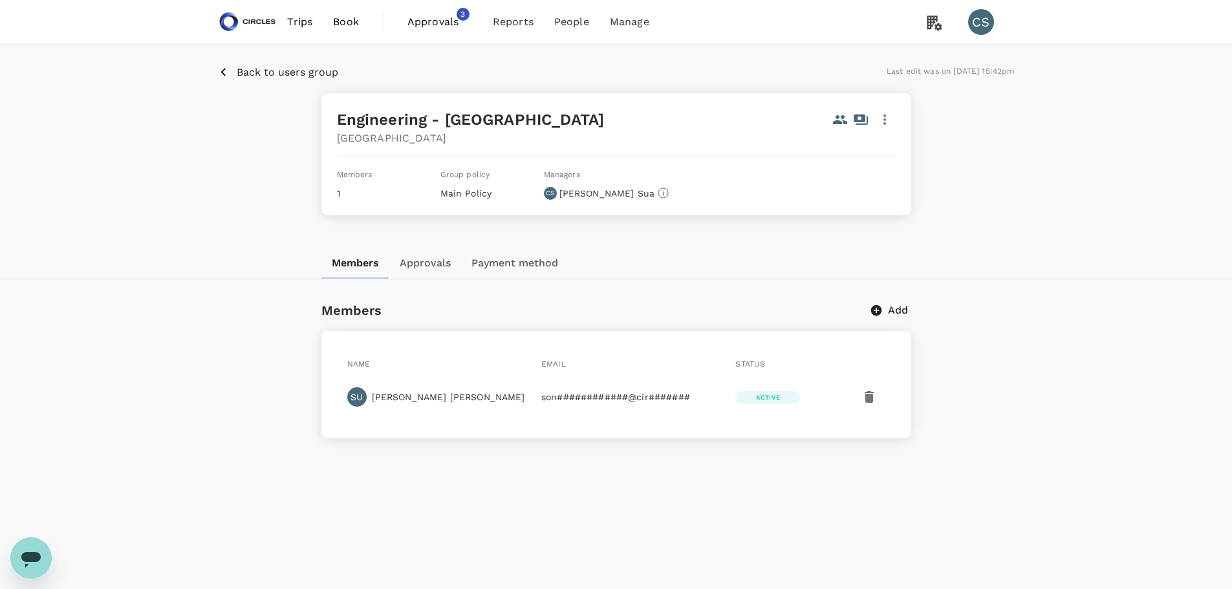
click at [881, 123] on icon "button" at bounding box center [885, 120] width 16 height 16
click at [863, 156] on span "Edit" at bounding box center [869, 155] width 34 height 16
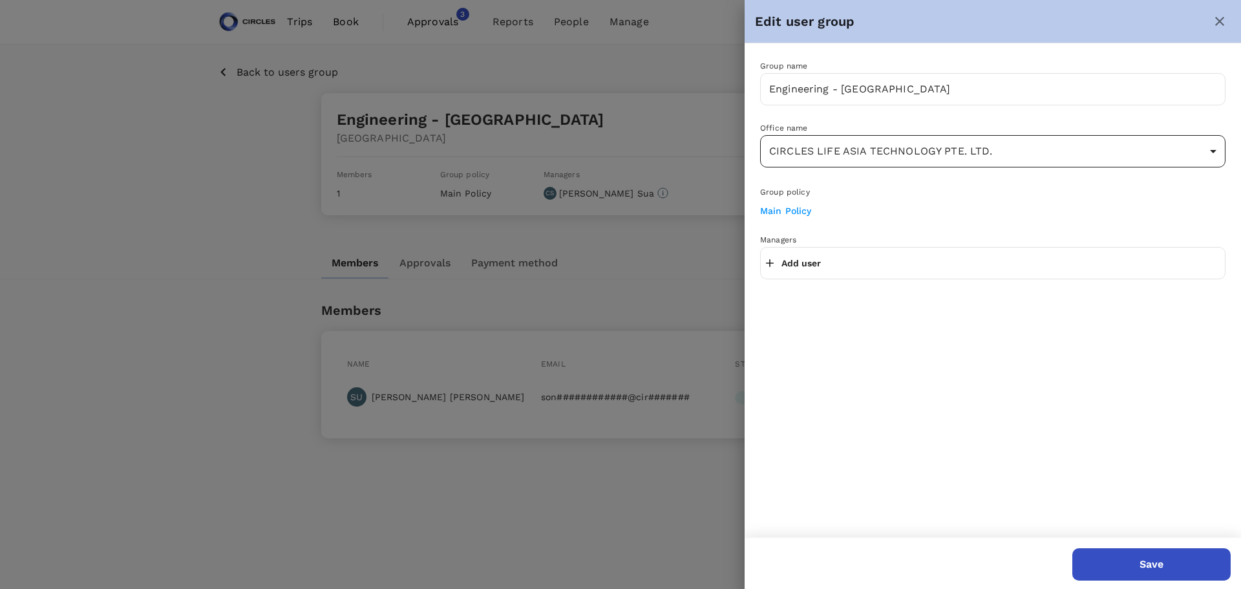
click at [967, 158] on body "Trips Book Approvals 3 Reports People Manage CS Back to users group Last edit w…" at bounding box center [620, 327] width 1241 height 655
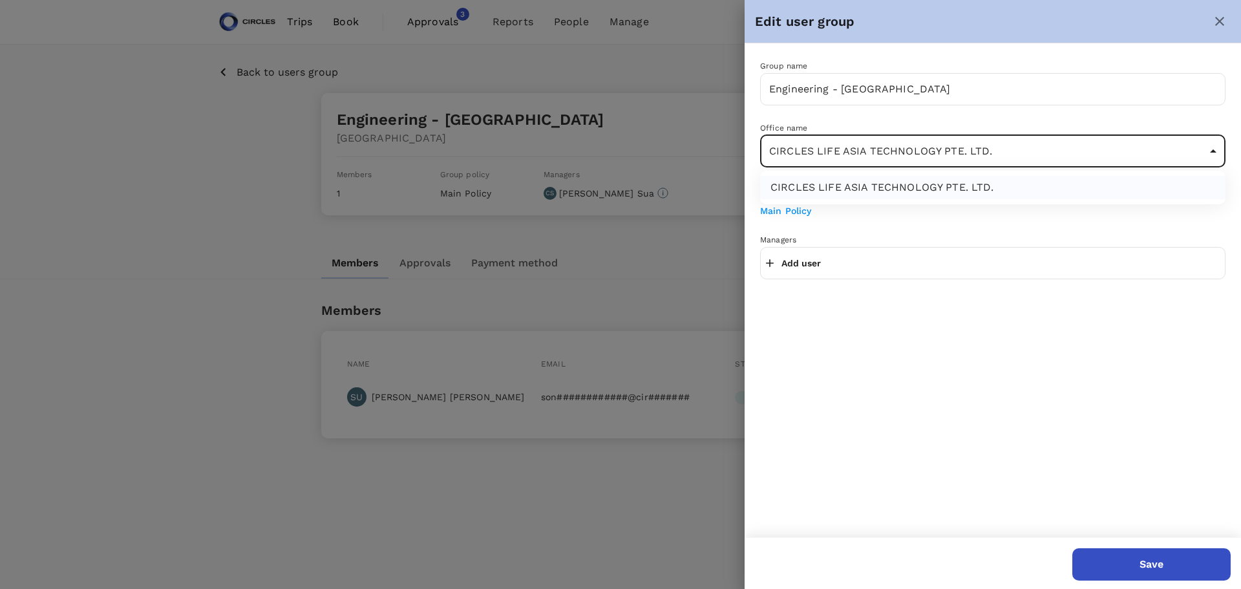
click at [1022, 338] on div at bounding box center [620, 294] width 1241 height 589
click at [1227, 20] on icon "close" at bounding box center [1220, 22] width 16 height 16
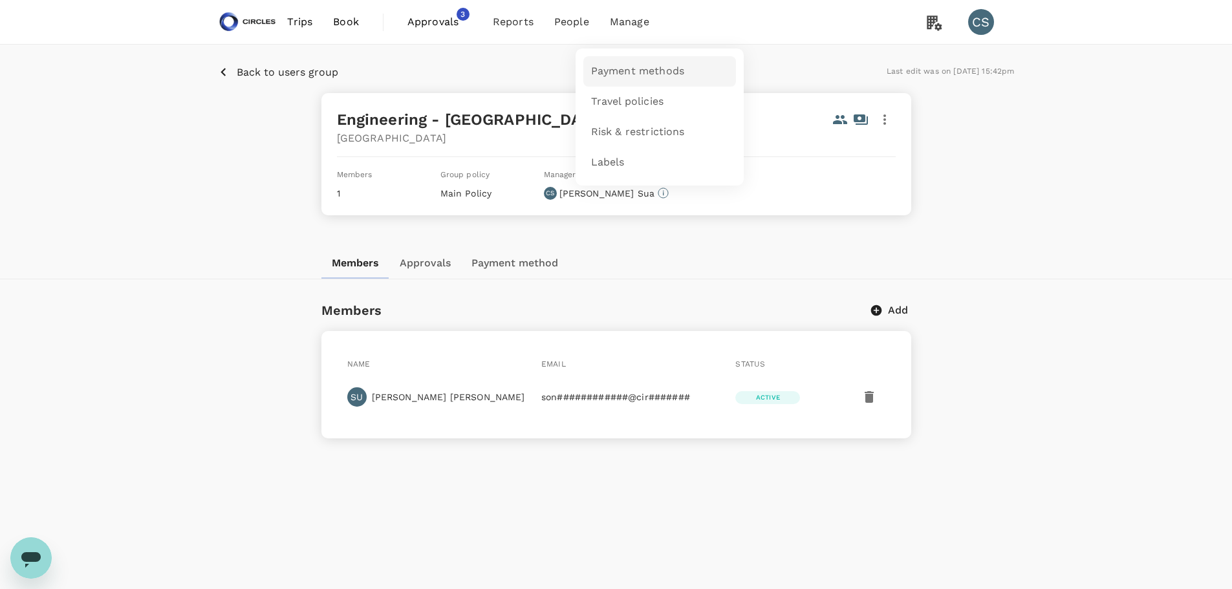
click at [631, 76] on span "Payment methods" at bounding box center [637, 71] width 93 height 15
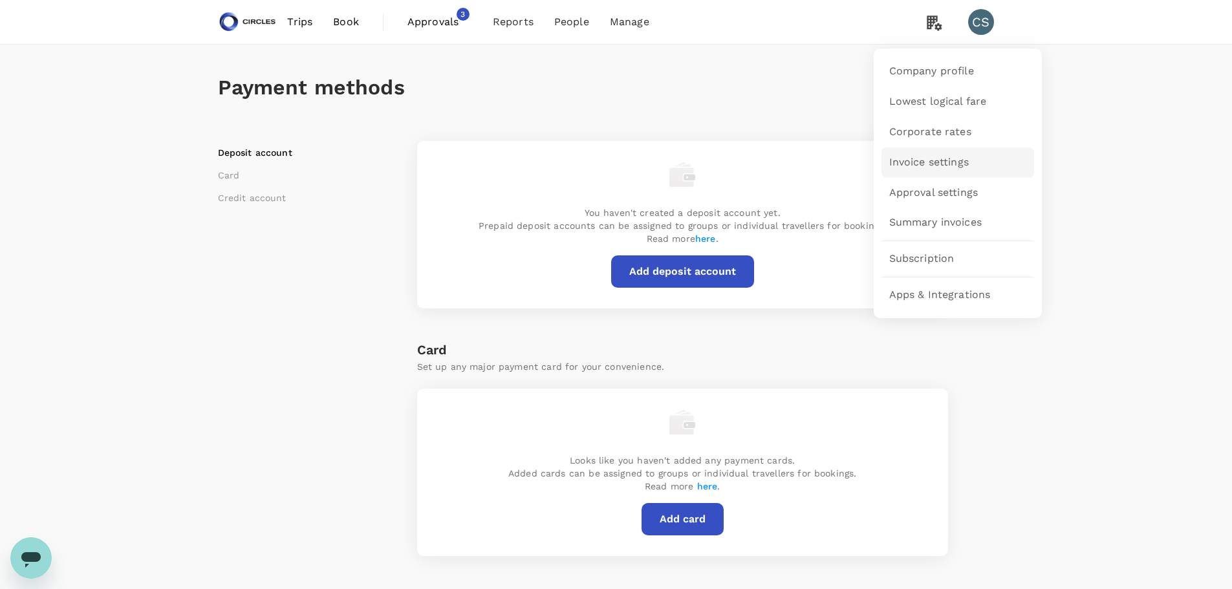
click at [942, 173] on link "Invoice settings" at bounding box center [957, 162] width 153 height 30
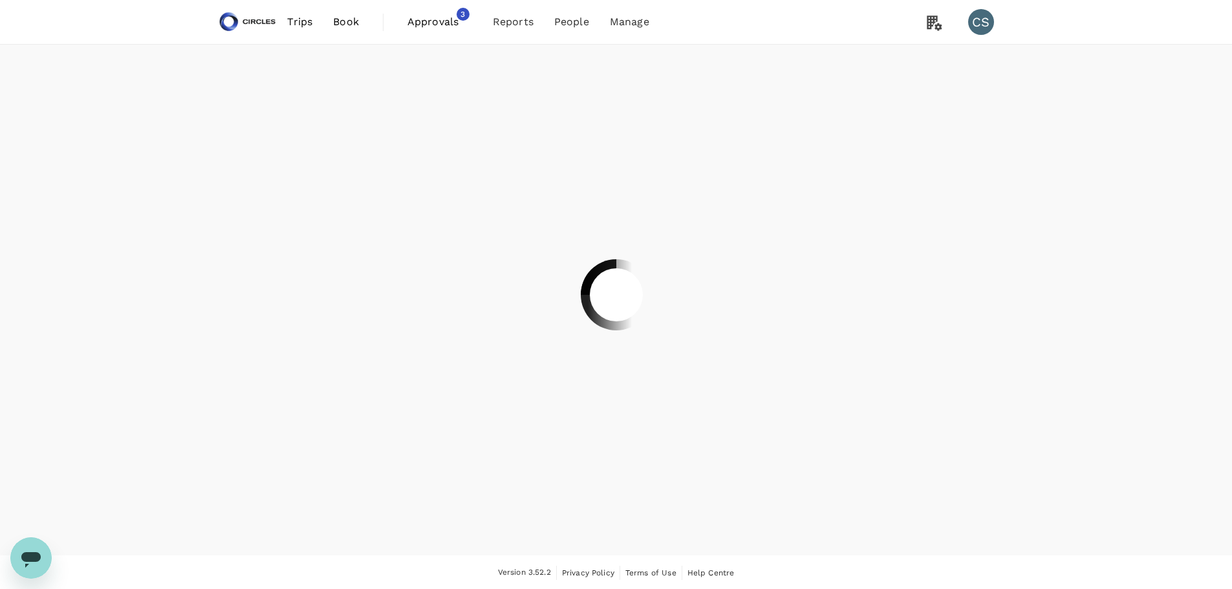
click at [577, 27] on div at bounding box center [616, 294] width 1232 height 589
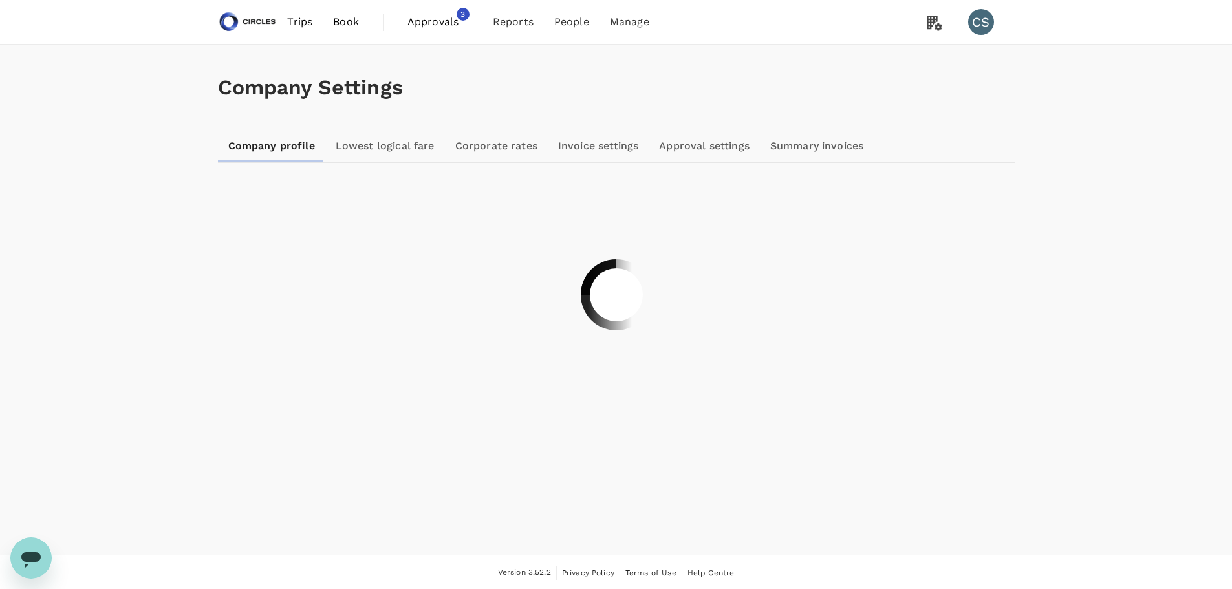
click at [577, 25] on div at bounding box center [616, 294] width 1232 height 589
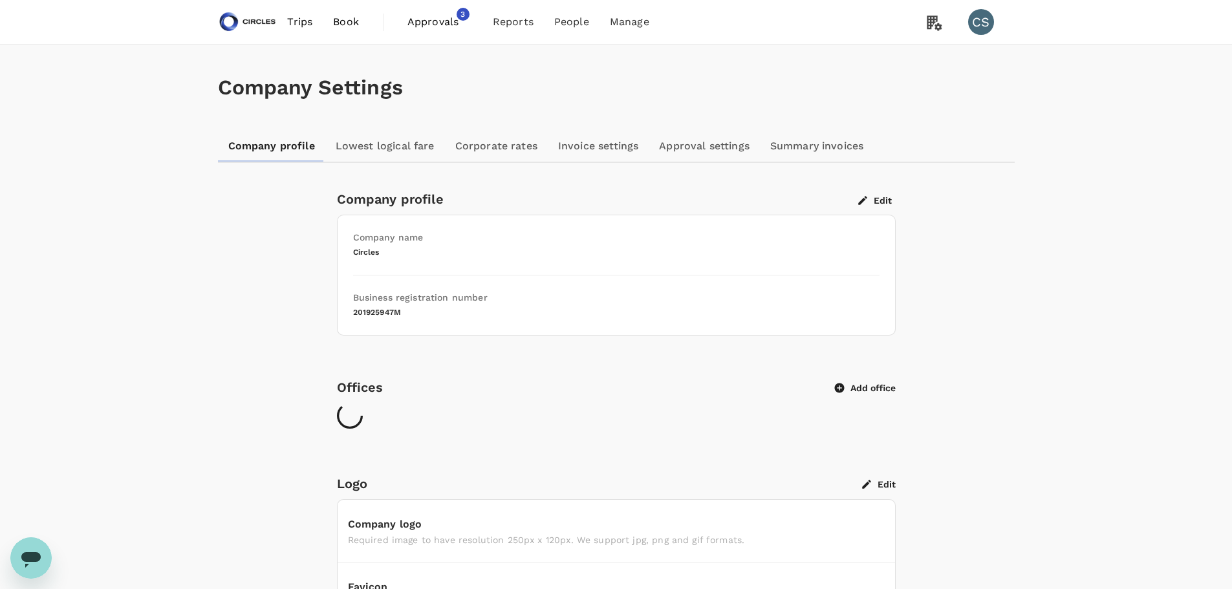
click at [577, 22] on span "People" at bounding box center [571, 22] width 35 height 16
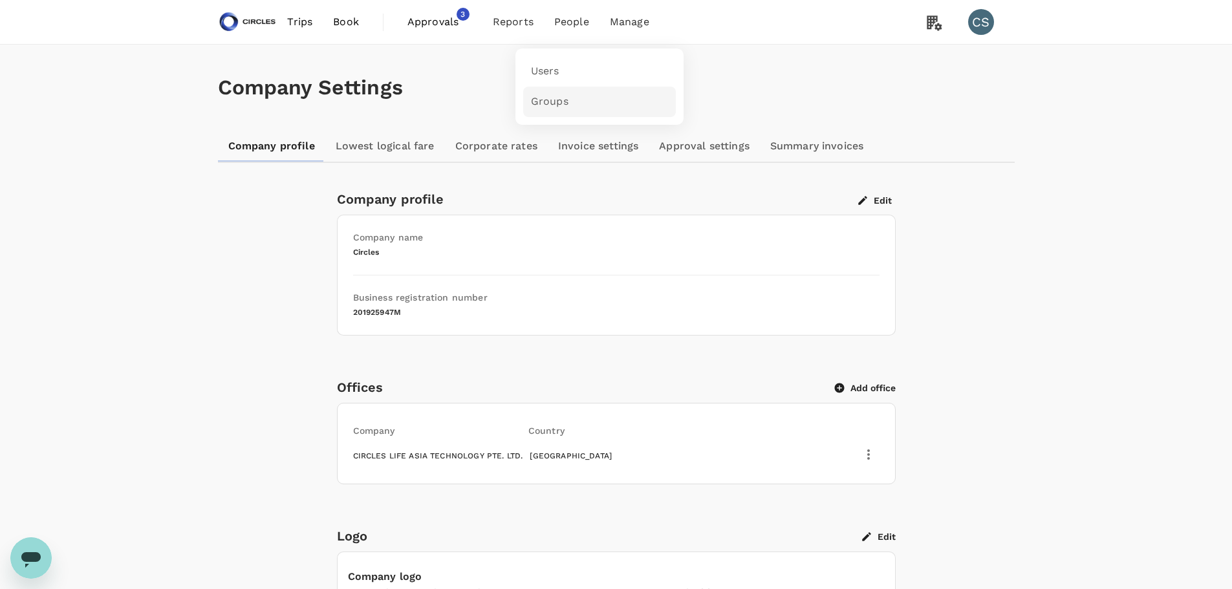
click at [543, 108] on span "Groups" at bounding box center [550, 101] width 38 height 15
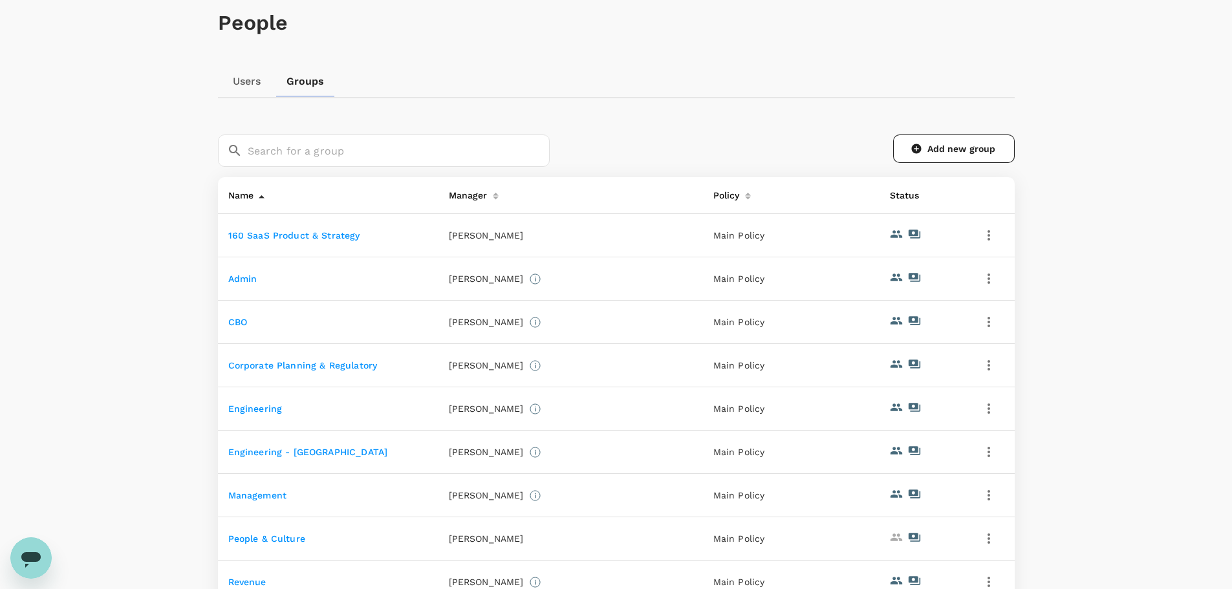
scroll to position [194, 0]
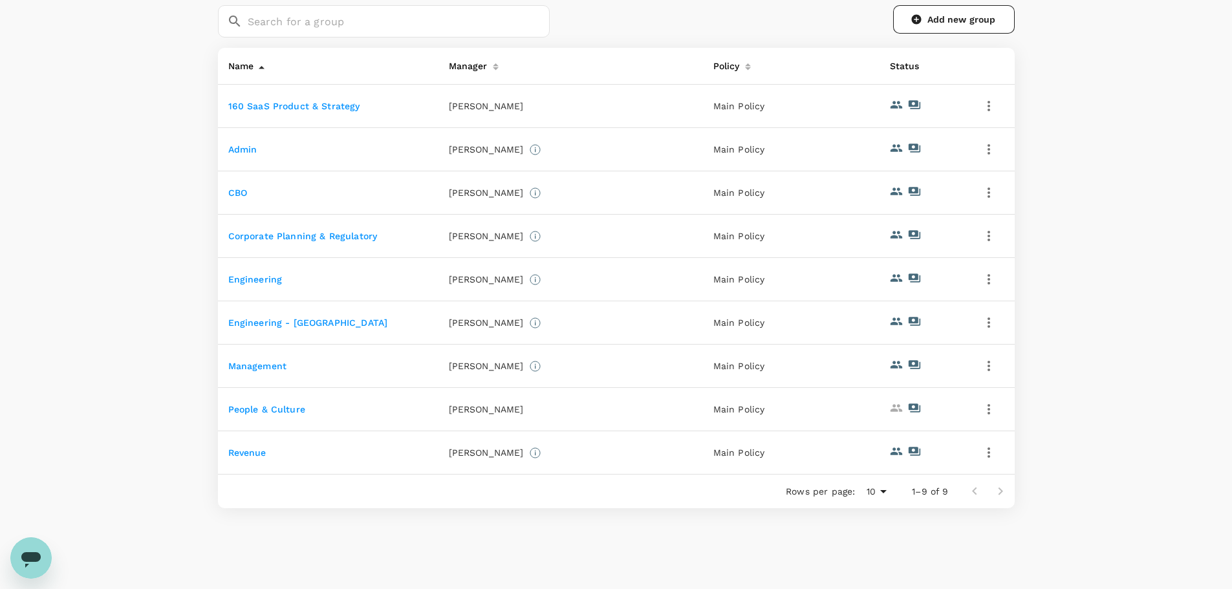
click at [387, 414] on td "People & Culture" at bounding box center [328, 409] width 220 height 43
click at [983, 411] on icon "button" at bounding box center [989, 410] width 16 height 16
click at [1144, 363] on div at bounding box center [620, 294] width 1241 height 589
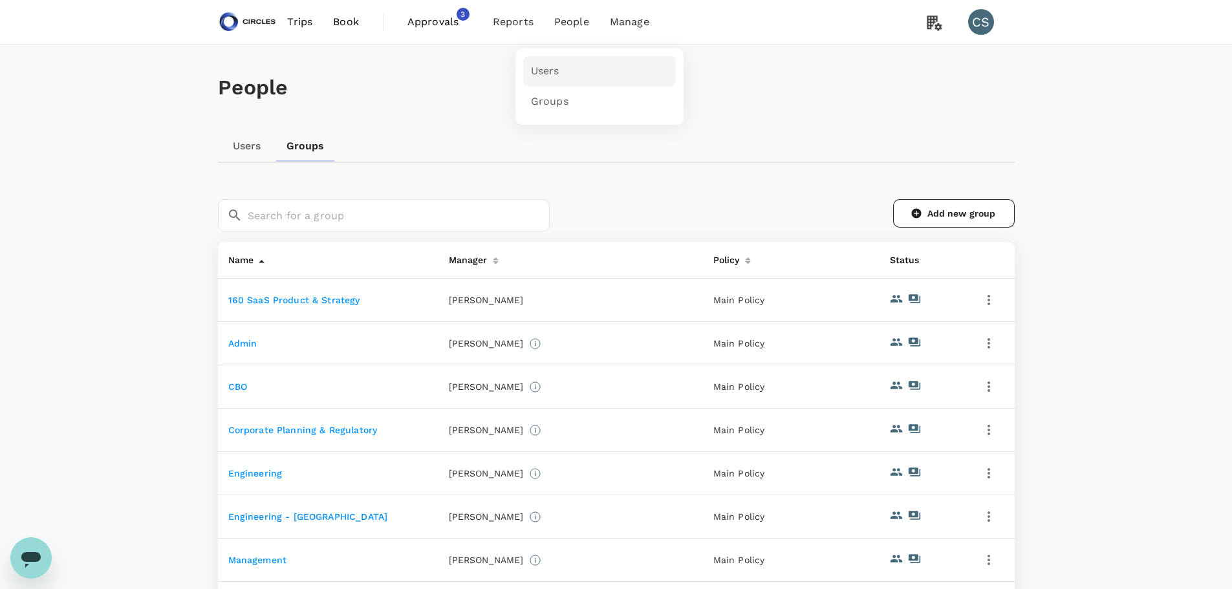
click at [553, 68] on span "Users" at bounding box center [545, 71] width 28 height 15
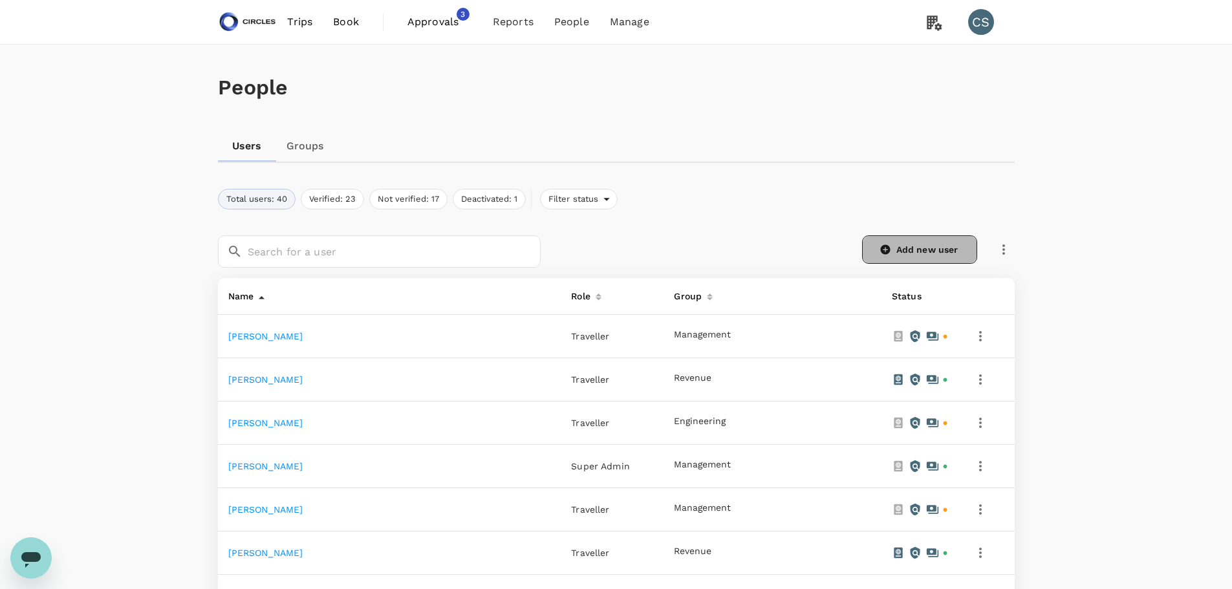
click at [920, 256] on link "Add new user" at bounding box center [919, 249] width 115 height 28
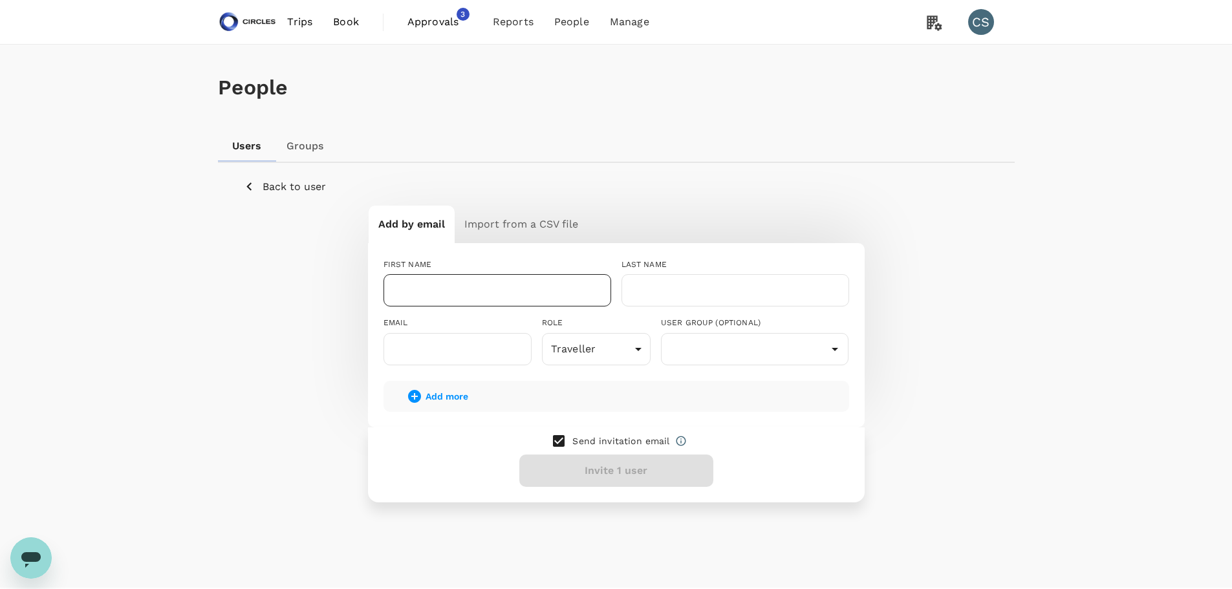
click at [447, 299] on input "text" at bounding box center [497, 290] width 228 height 32
type input "Evelyn"
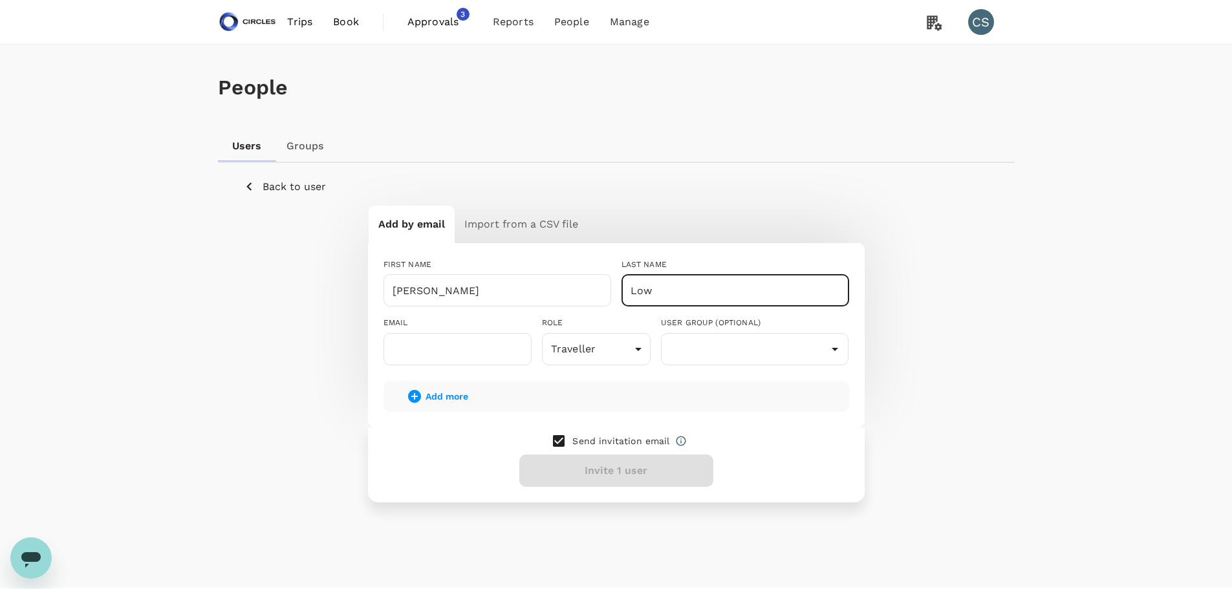
type input "Low"
click at [464, 337] on input "text" at bounding box center [457, 349] width 148 height 32
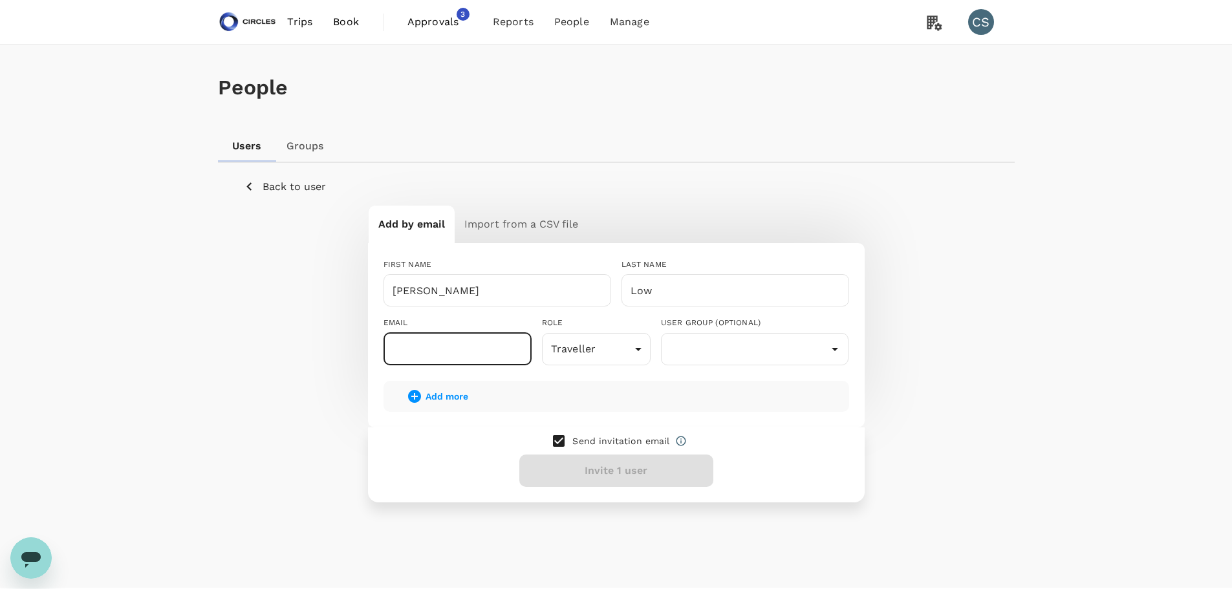
paste input "evelyn.low@circles.co"
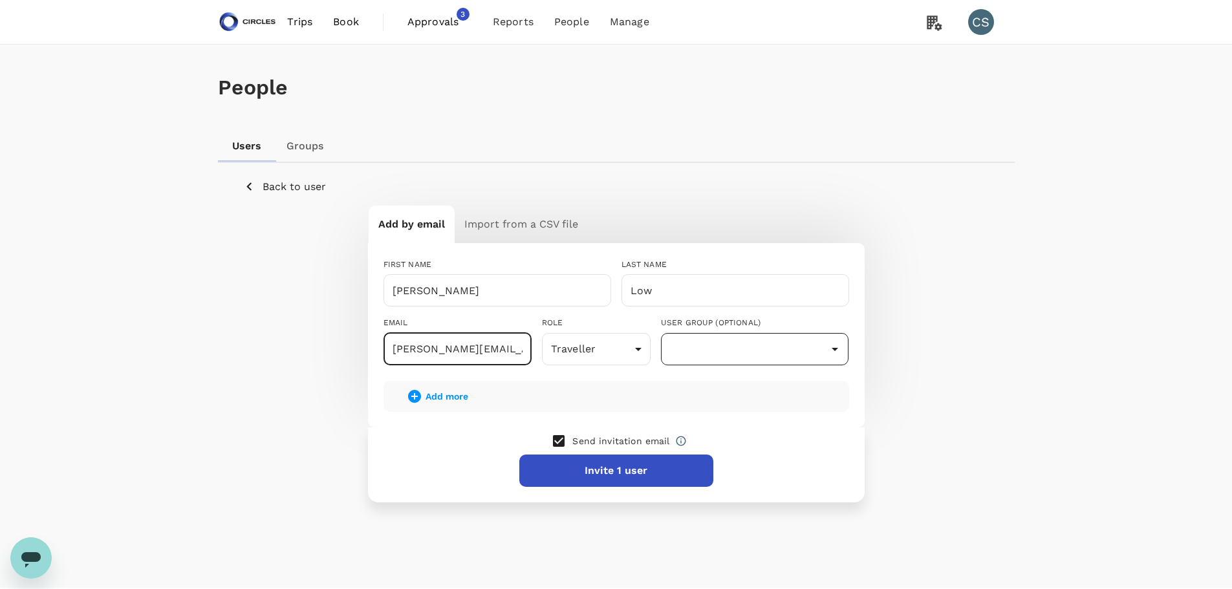
type input "evelyn.low@circles.co"
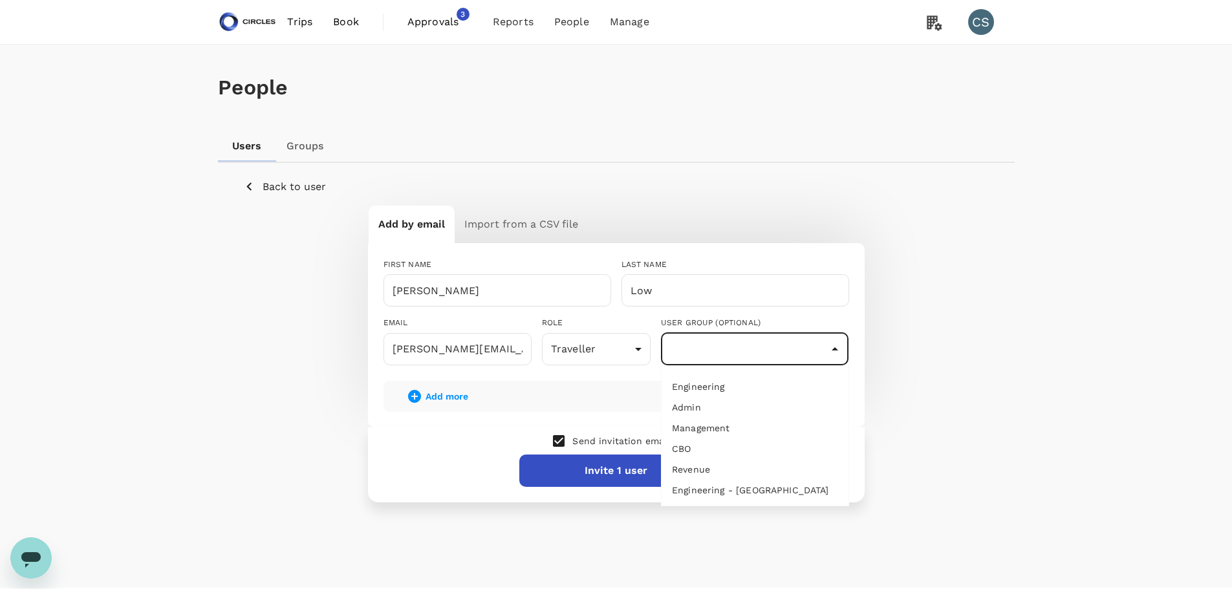
click at [726, 350] on input "text" at bounding box center [755, 349] width 182 height 25
click at [734, 480] on li "People & Culture" at bounding box center [754, 485] width 187 height 21
type input "People & Culture"
click at [435, 389] on button "Add more" at bounding box center [438, 396] width 98 height 31
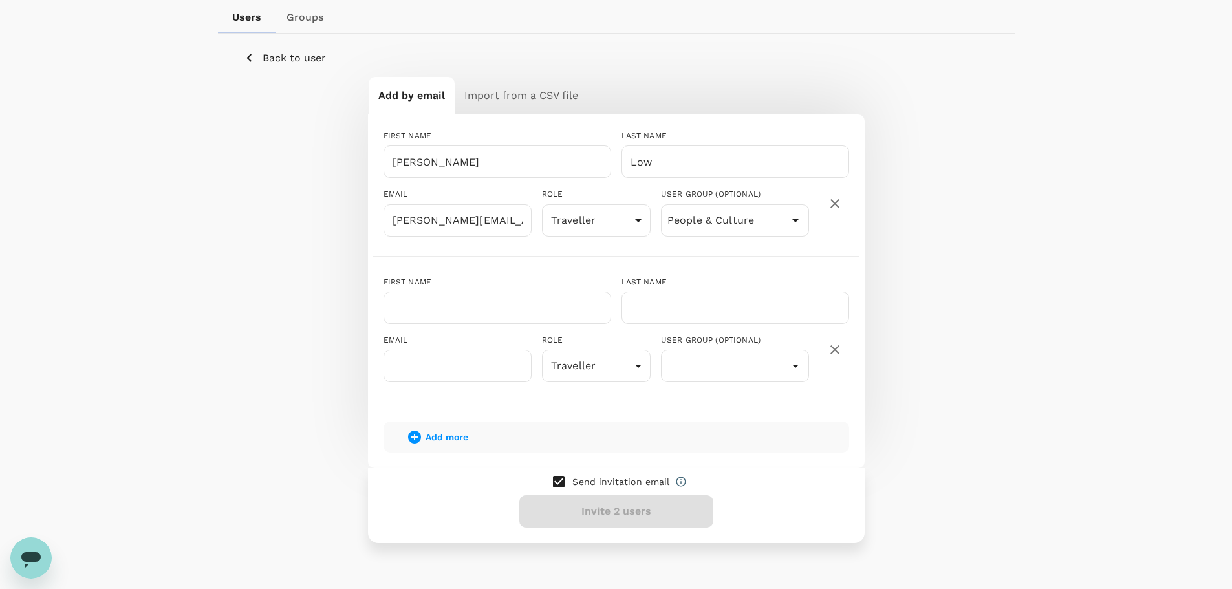
scroll to position [129, 0]
click at [467, 311] on input "text" at bounding box center [497, 307] width 228 height 32
type input "D"
click at [481, 317] on input "text" at bounding box center [497, 307] width 228 height 32
type input "Yan Ning"
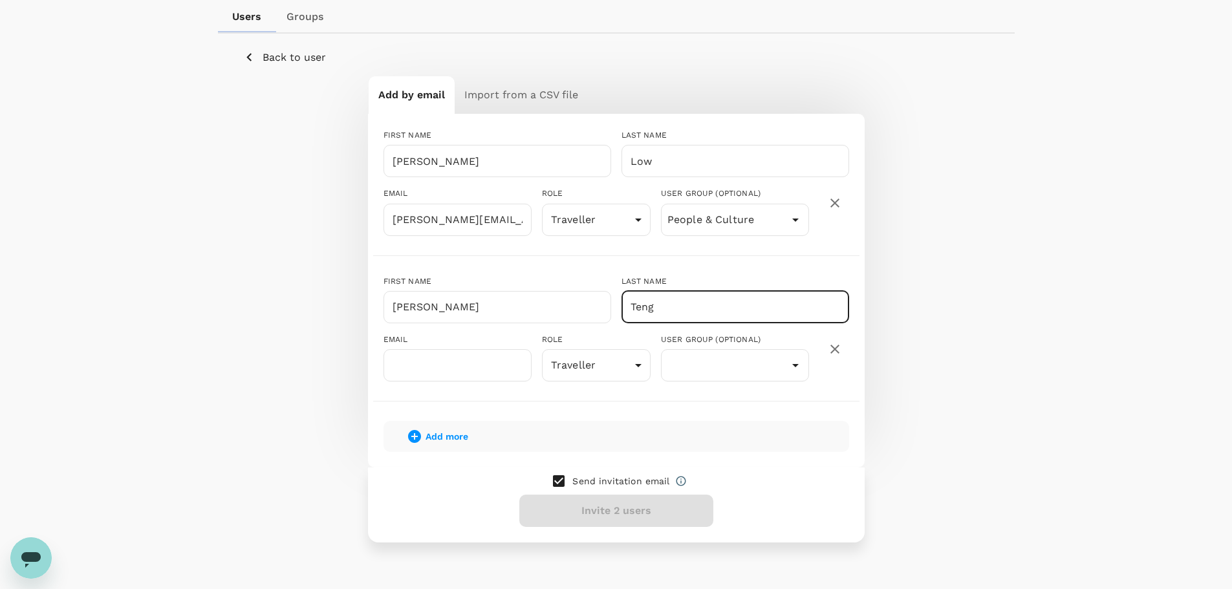
type input "Teng"
click at [481, 372] on input "text" at bounding box center [457, 365] width 148 height 32
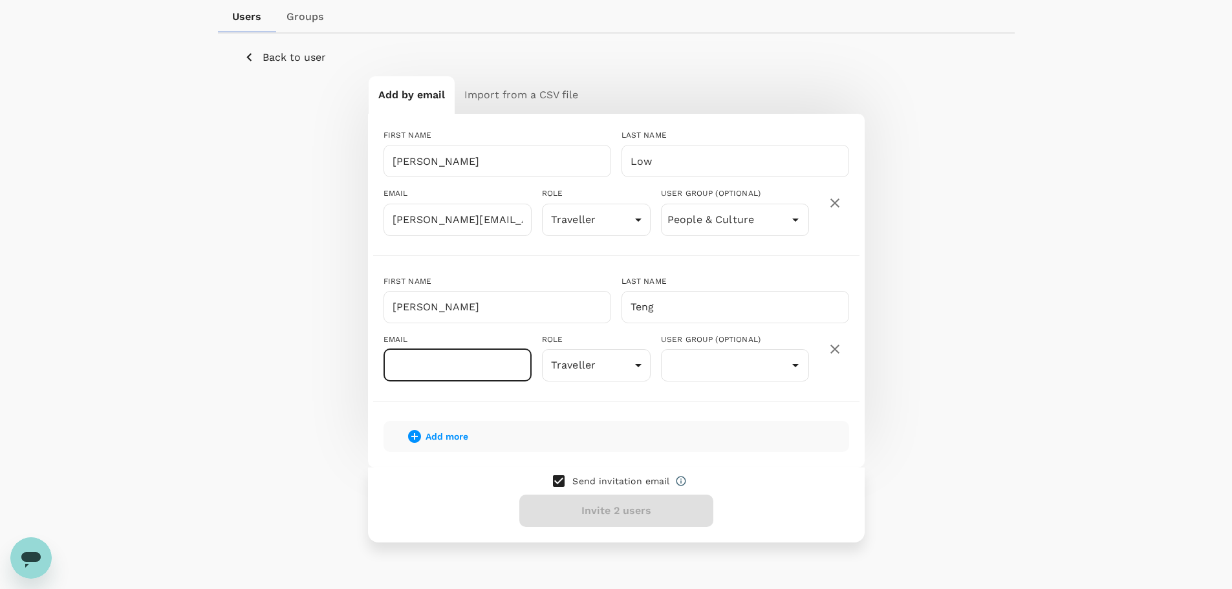
paste input "yanning.teng@circles.co"
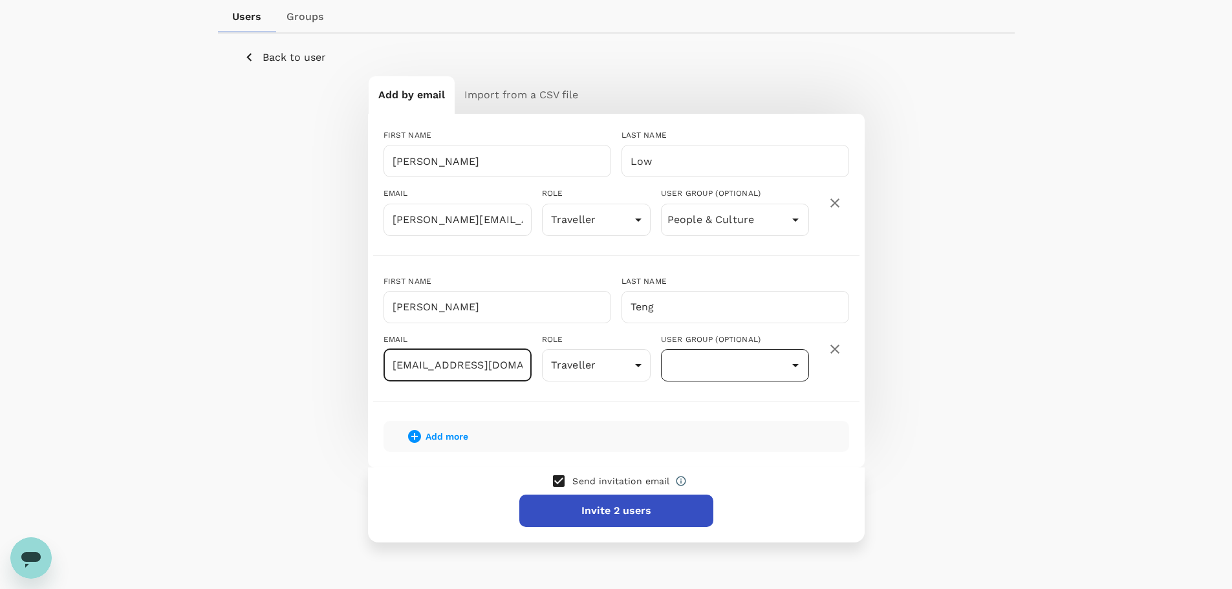
type input "yanning.teng@circles.co"
click at [775, 374] on input "text" at bounding box center [735, 365] width 142 height 25
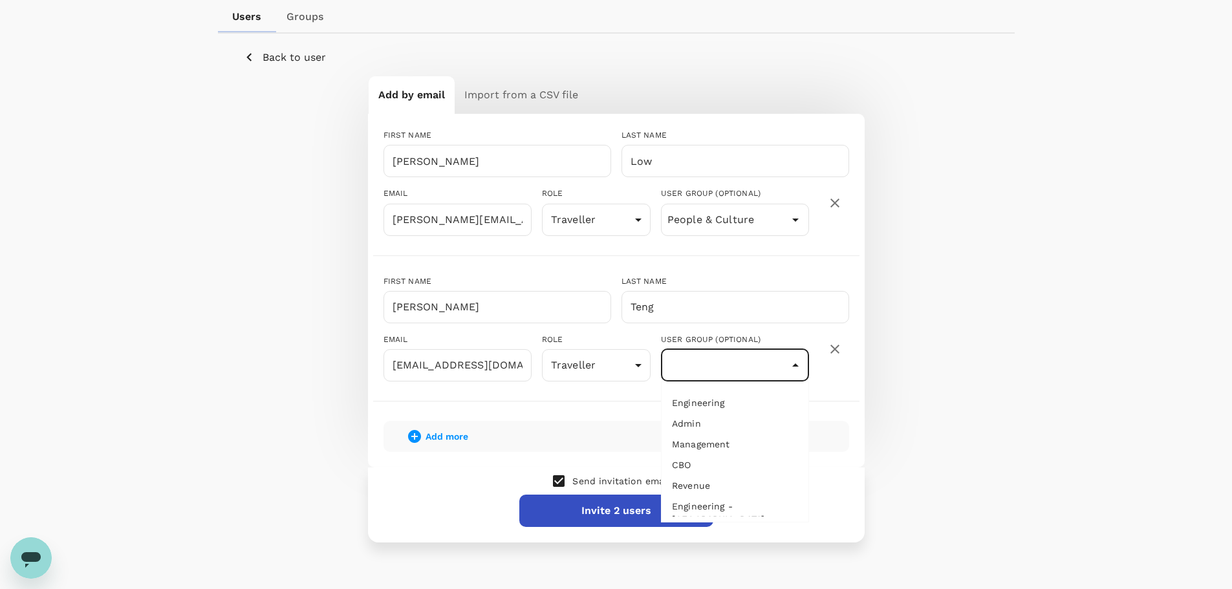
scroll to position [93, 0]
click at [720, 507] on li "People & Culture" at bounding box center [734, 514] width 147 height 21
type input "People & Culture"
click at [950, 429] on div "Add by email Import from a CSV file FIRST NAME Evelyn ​ LAST NAME Low ​ EMAIL e…" at bounding box center [616, 309] width 745 height 466
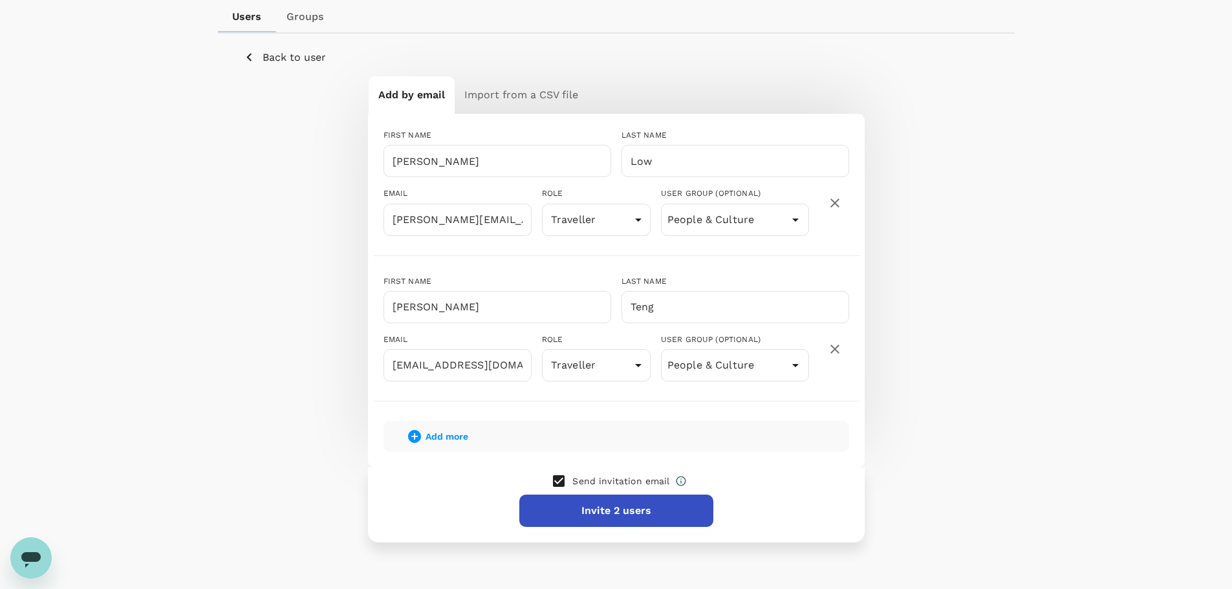
click at [584, 515] on button "Invite 2 users" at bounding box center [616, 511] width 194 height 32
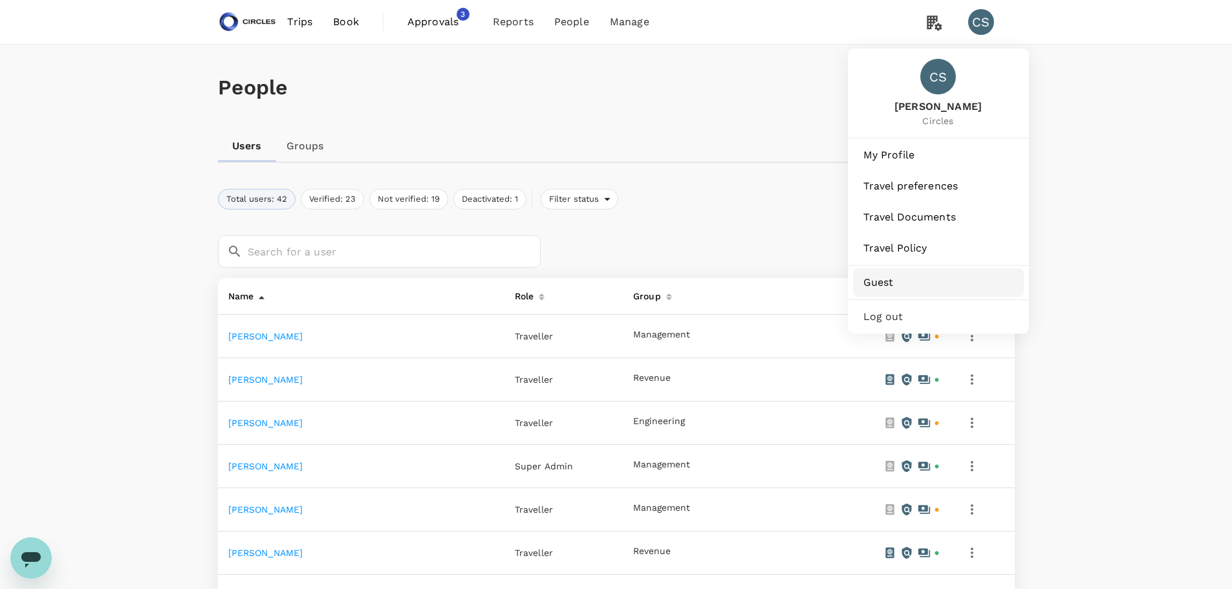
click at [906, 280] on span "Guest" at bounding box center [938, 283] width 150 height 16
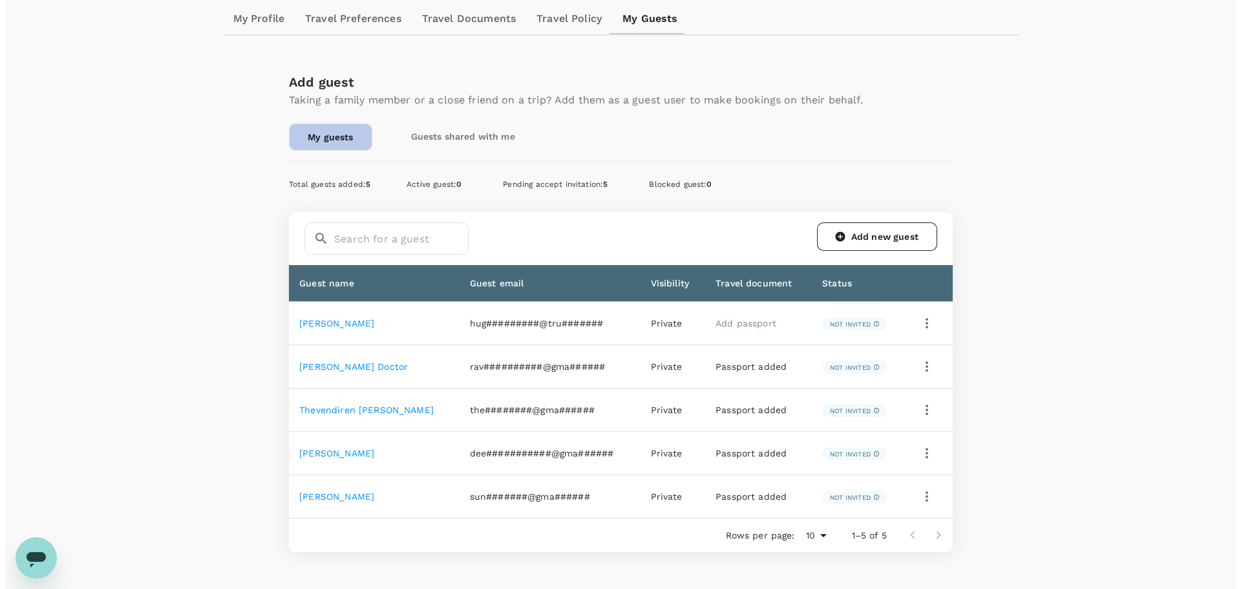
scroll to position [194, 0]
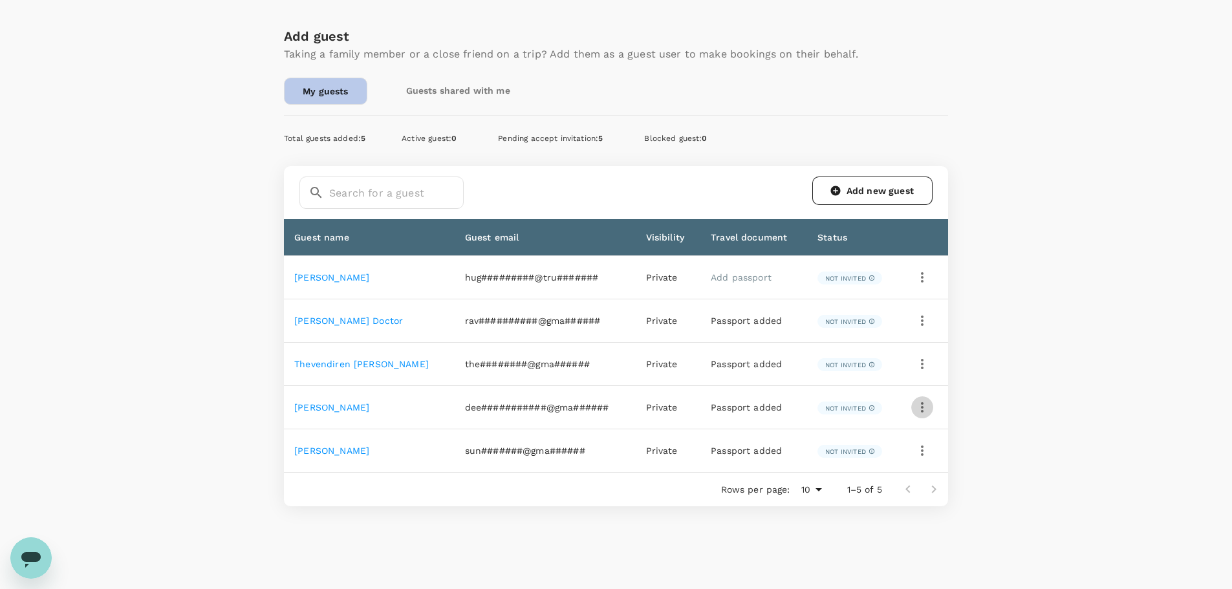
click at [926, 407] on icon "button" at bounding box center [922, 408] width 16 height 16
click at [879, 436] on span "Edit" at bounding box center [865, 443] width 109 height 16
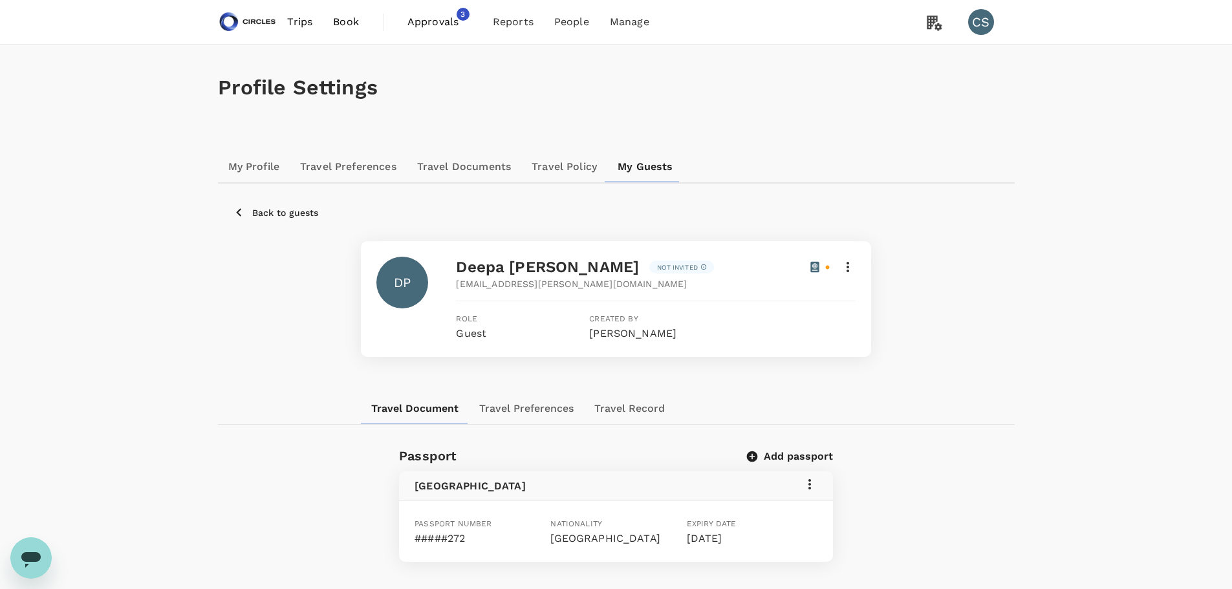
click at [852, 266] on icon at bounding box center [848, 267] width 16 height 16
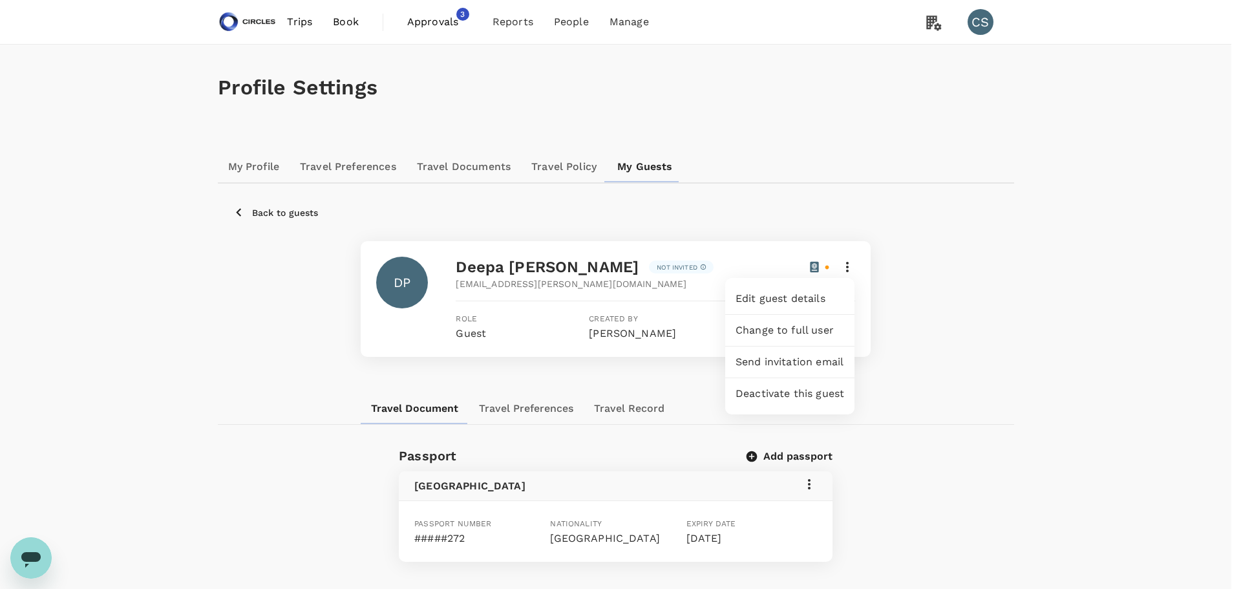
click at [810, 323] on span "Change to full user" at bounding box center [790, 331] width 109 height 16
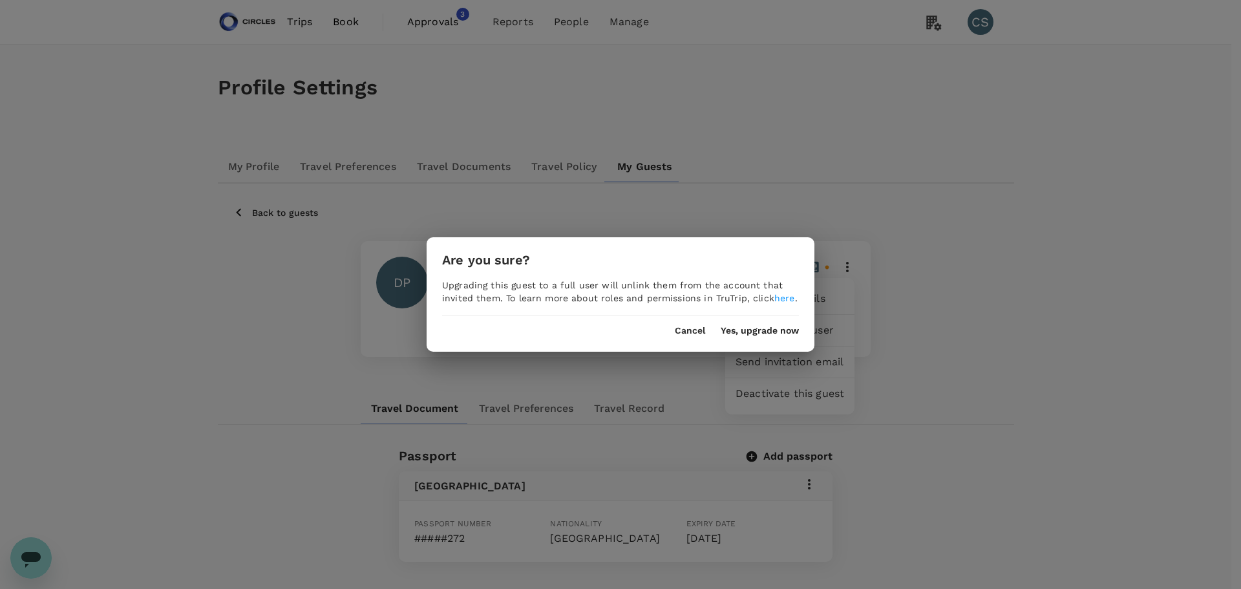
click at [769, 334] on button "Yes, upgrade now" at bounding box center [760, 331] width 78 height 10
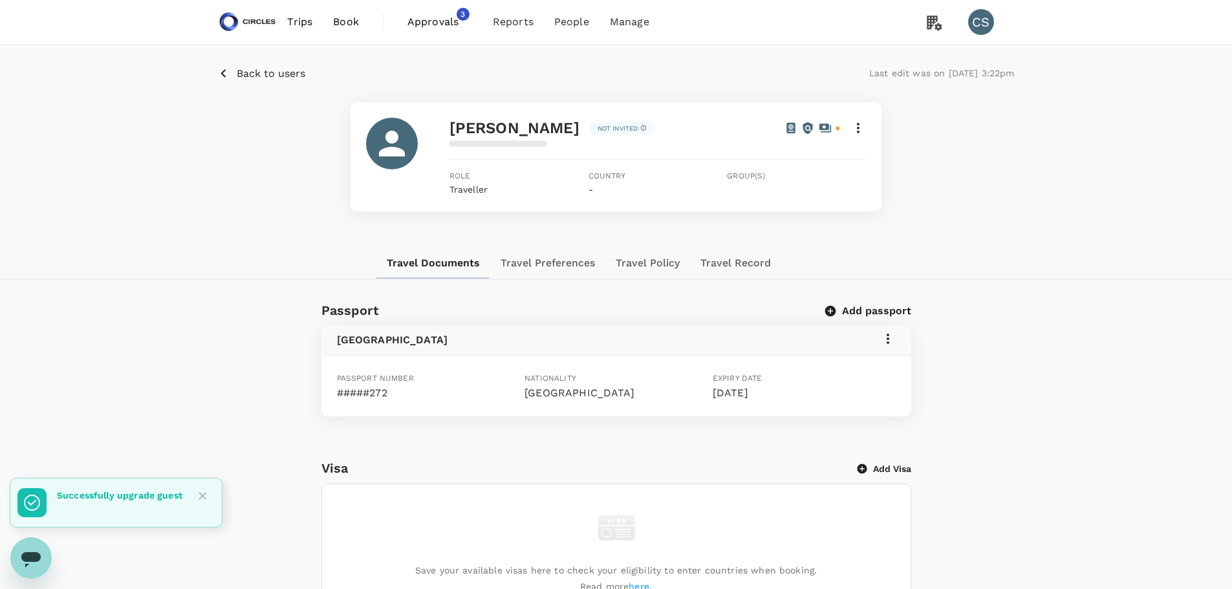
click at [862, 127] on icon at bounding box center [858, 128] width 16 height 16
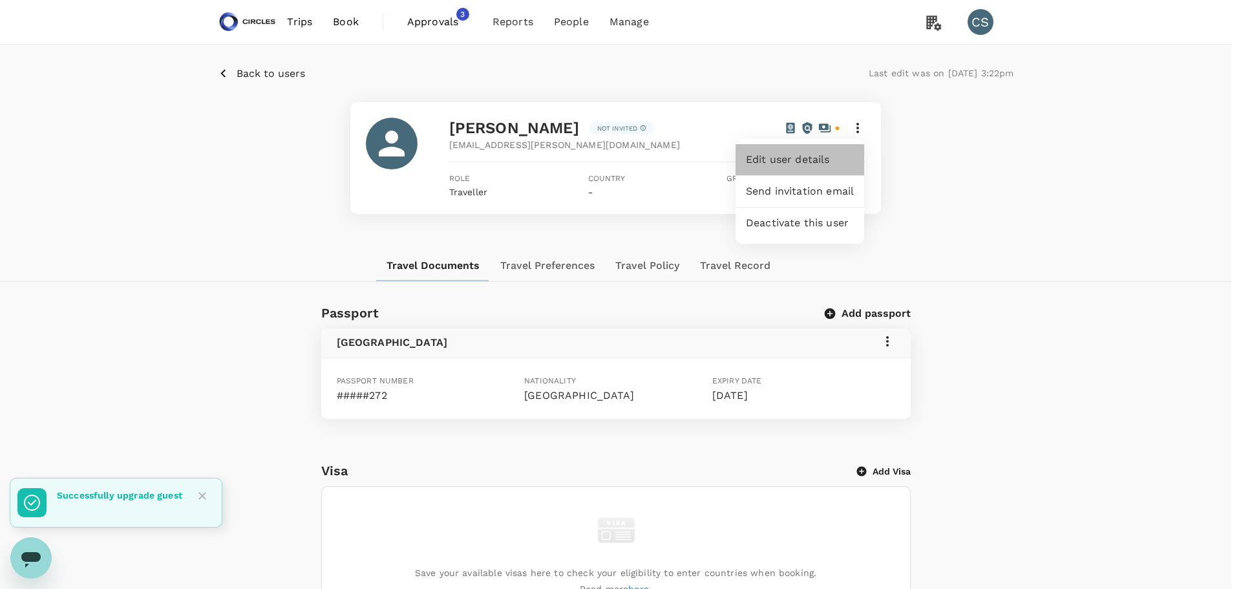
click at [826, 156] on span "Edit user details" at bounding box center [800, 160] width 108 height 16
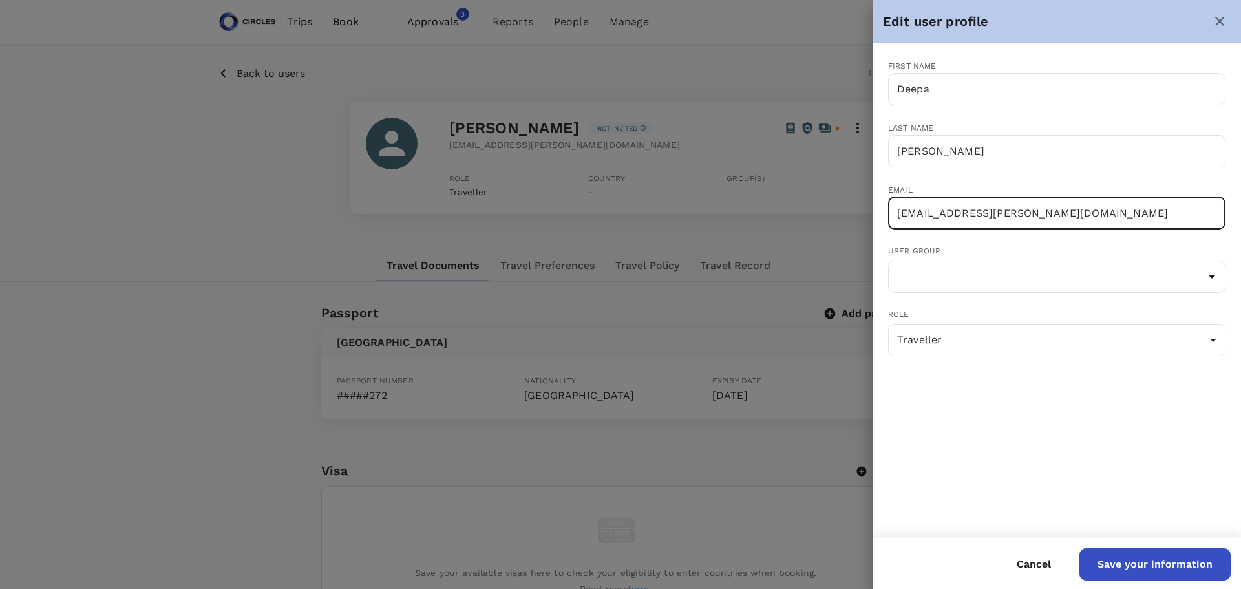
drag, startPoint x: 894, startPoint y: 213, endPoint x: 1178, endPoint y: 211, distance: 284.5
click at [1178, 211] on input "deepa.padmaraj@gmail.com" at bounding box center [1057, 213] width 338 height 32
paste input "circles.co"
type input "deepa.padmaraj@circles.co"
click at [1088, 279] on input "text" at bounding box center [1057, 276] width 331 height 25
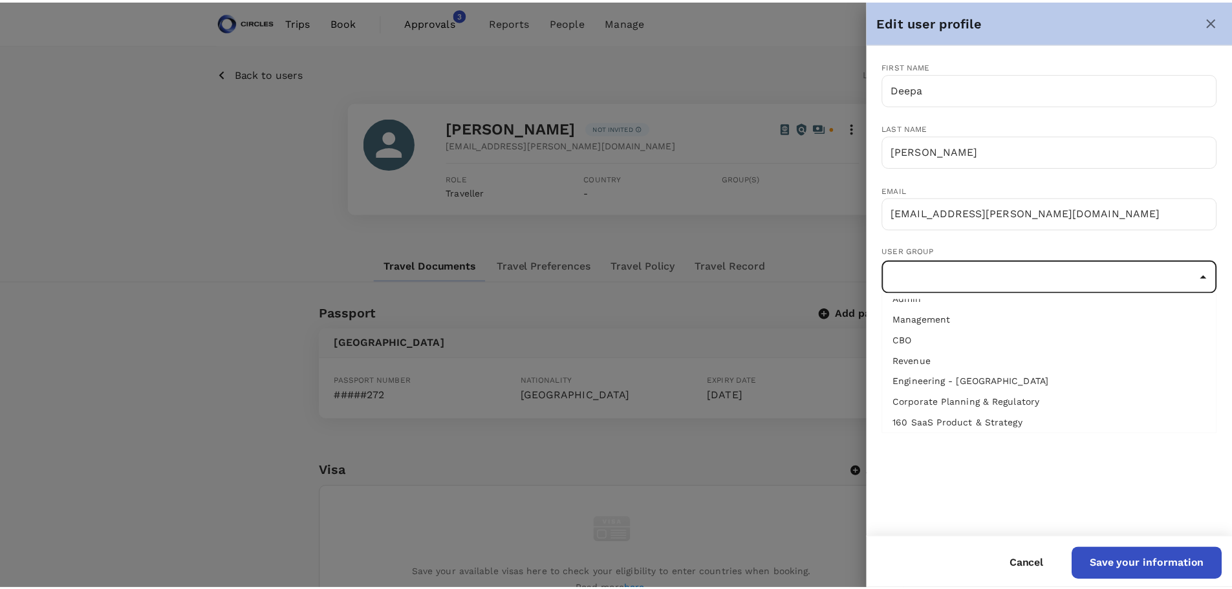
scroll to position [67, 0]
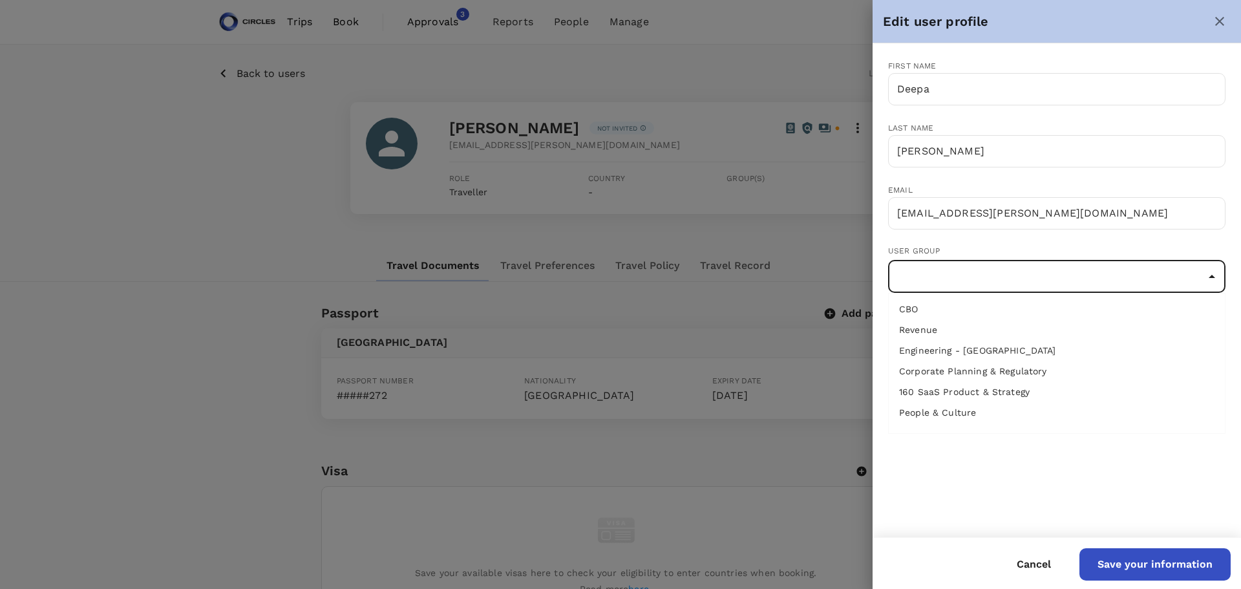
click at [949, 413] on li "People & Culture" at bounding box center [1057, 412] width 336 height 21
type input "People & Culture"
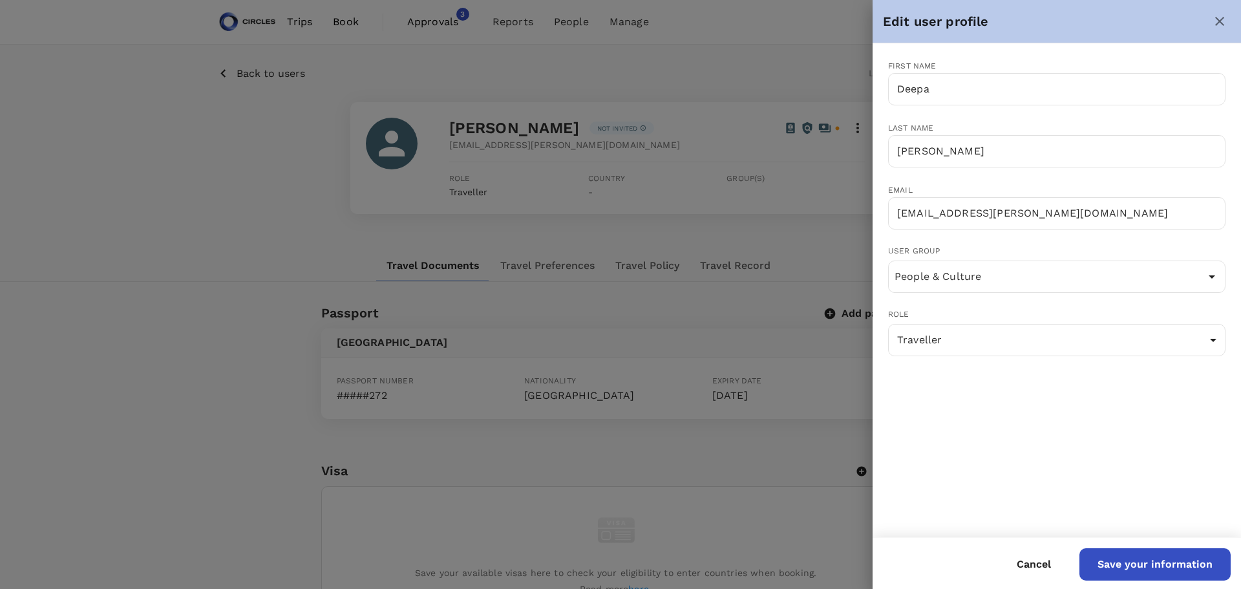
click at [1036, 416] on div "First name Deepa ​ Last name Padmaraj ​ Email deepa.padmaraj@circles.co ​ User …" at bounding box center [1057, 290] width 369 height 494
click at [1159, 557] on button "Save your information" at bounding box center [1155, 564] width 151 height 32
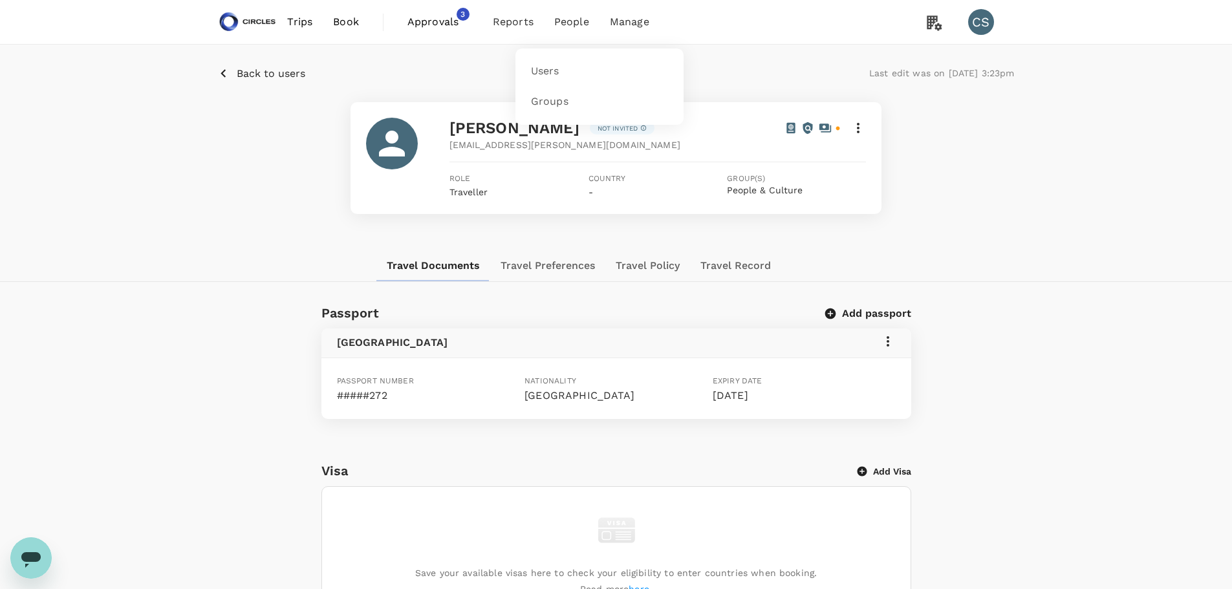
click at [571, 25] on span "People" at bounding box center [571, 22] width 35 height 16
click at [559, 79] on link "Users" at bounding box center [599, 71] width 153 height 30
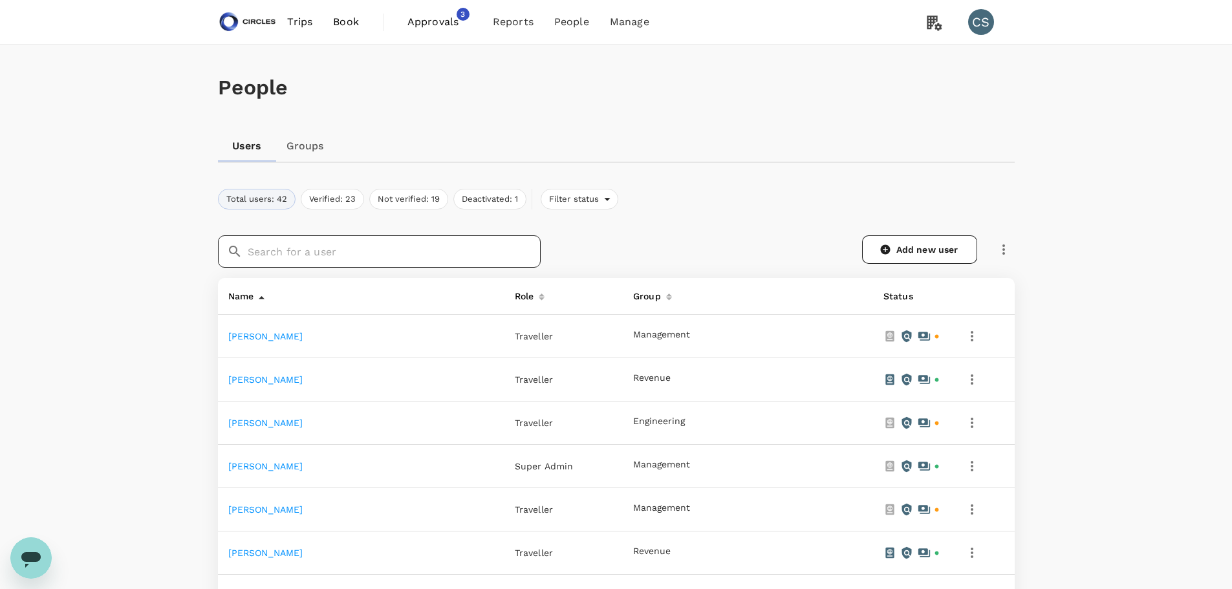
click at [392, 252] on input "text" at bounding box center [394, 251] width 293 height 32
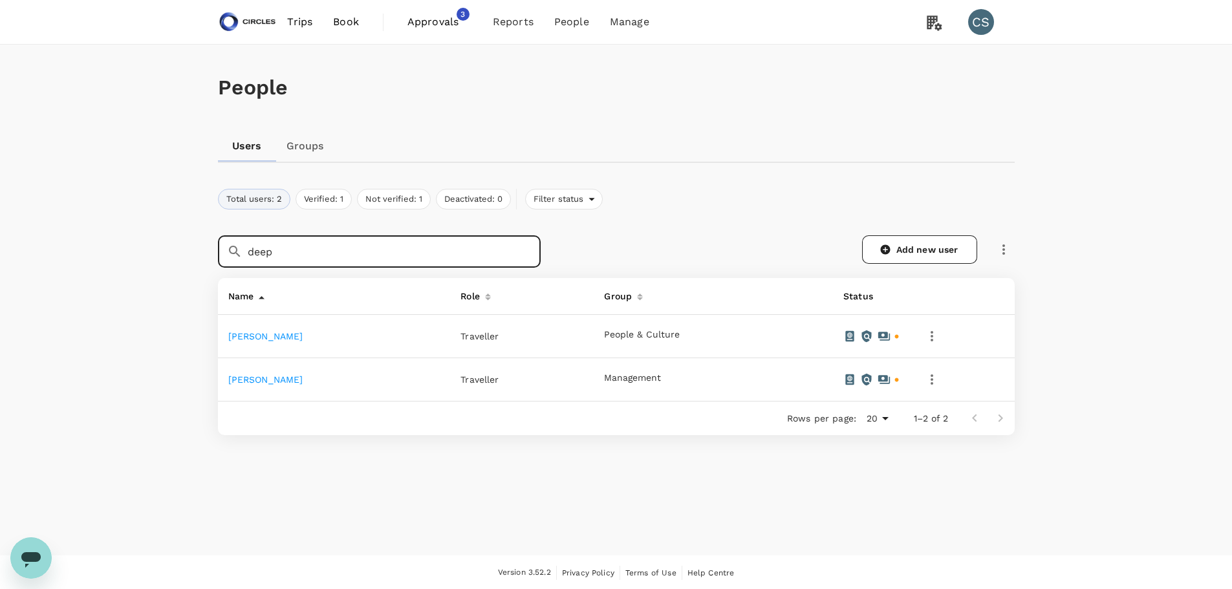
type input "deep"
click at [297, 338] on link "Deepa Padmaraj" at bounding box center [265, 336] width 75 height 10
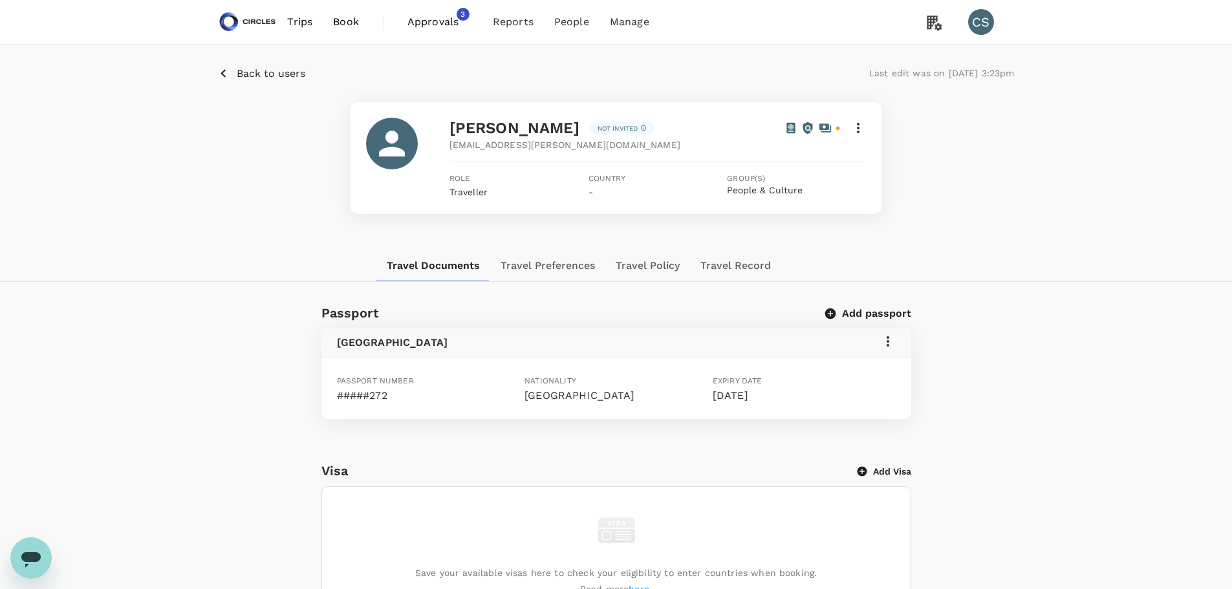
click at [866, 129] on div "Deepa Padmaraj Not invited deepa.padmaraj@circles.co Role Traveller Country - G…" at bounding box center [615, 158] width 531 height 112
click at [861, 125] on icon at bounding box center [858, 128] width 16 height 16
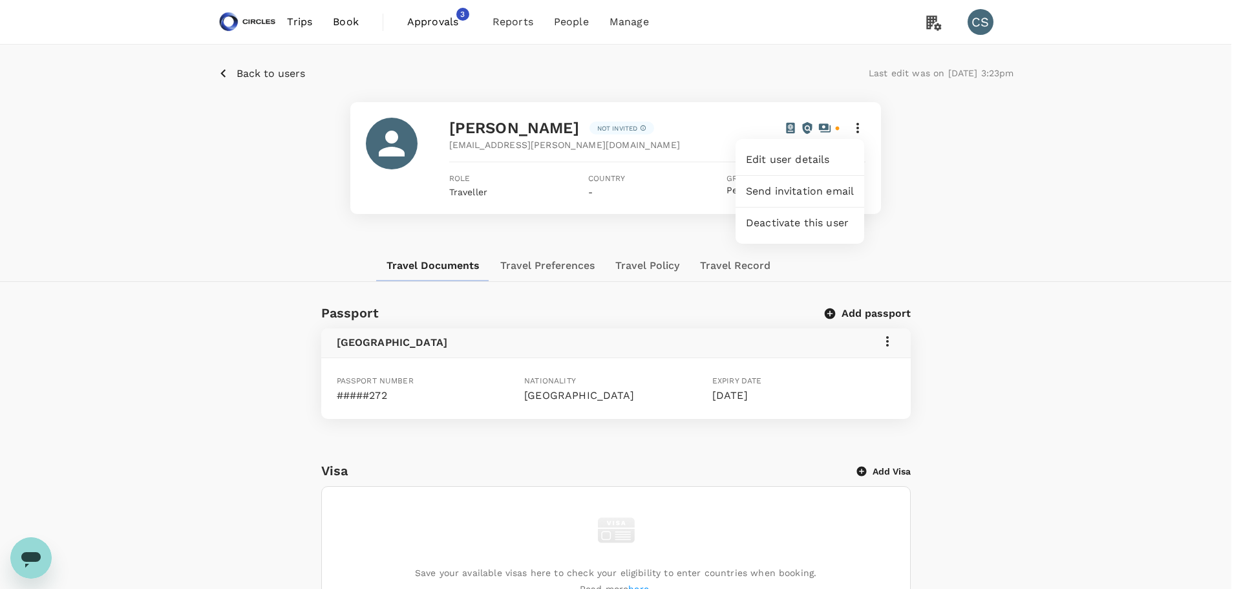
click at [829, 182] on div "Send invitation email" at bounding box center [800, 191] width 129 height 31
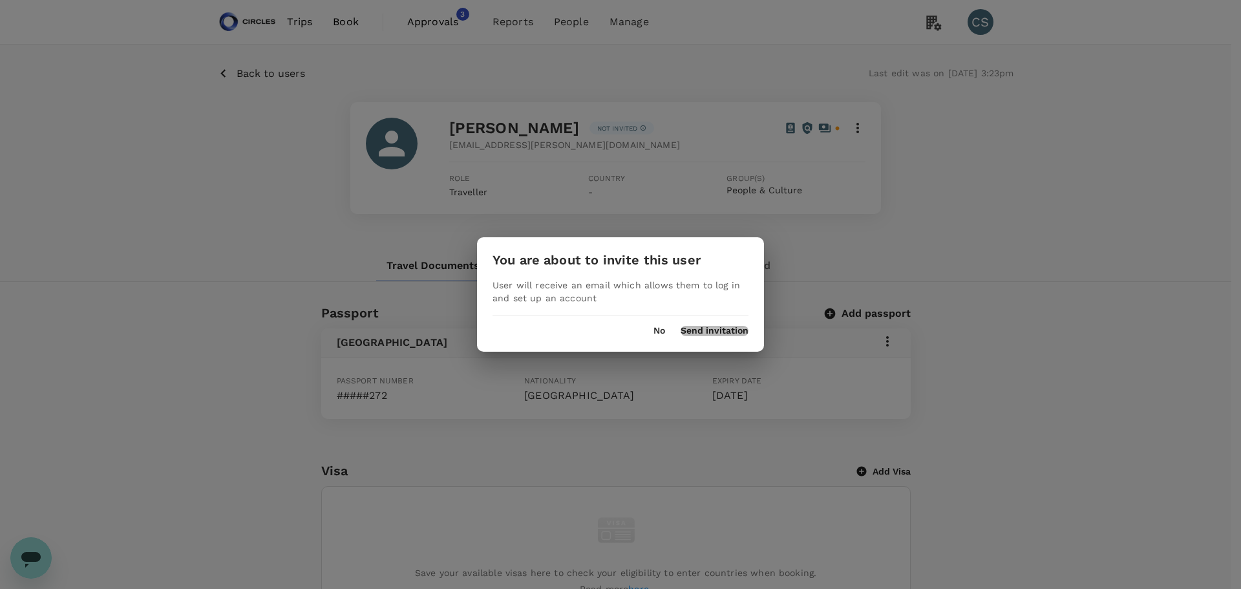
click at [731, 328] on button "Send invitation" at bounding box center [715, 331] width 68 height 10
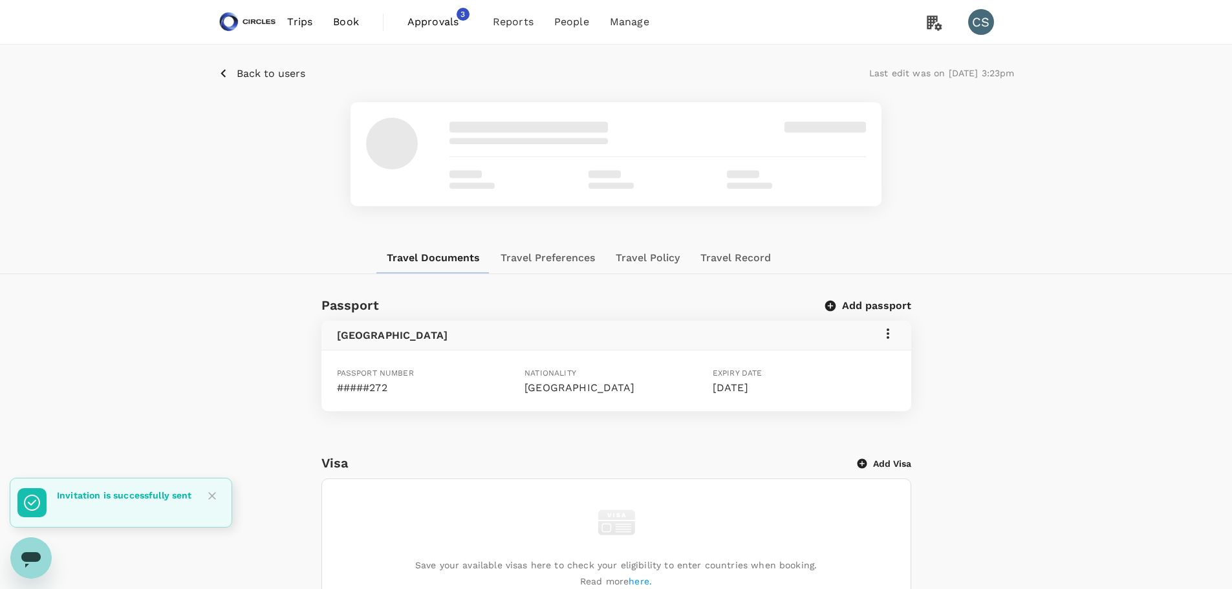
click at [861, 131] on span at bounding box center [824, 127] width 81 height 11
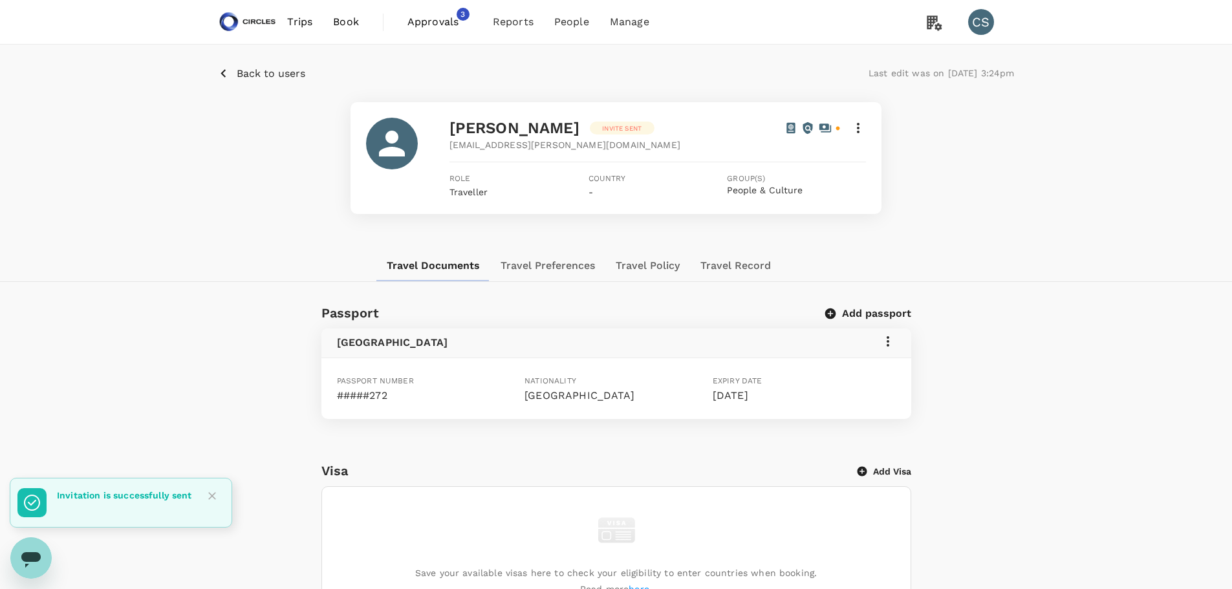
click at [859, 130] on icon at bounding box center [858, 128] width 16 height 16
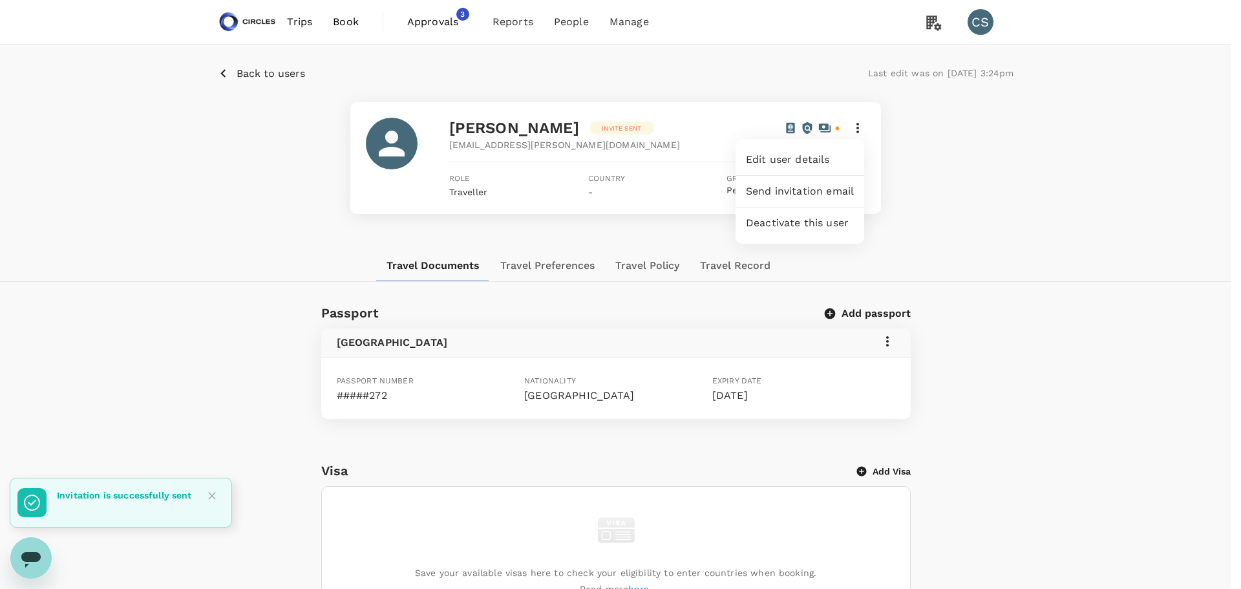
click at [1078, 180] on div at bounding box center [620, 294] width 1241 height 589
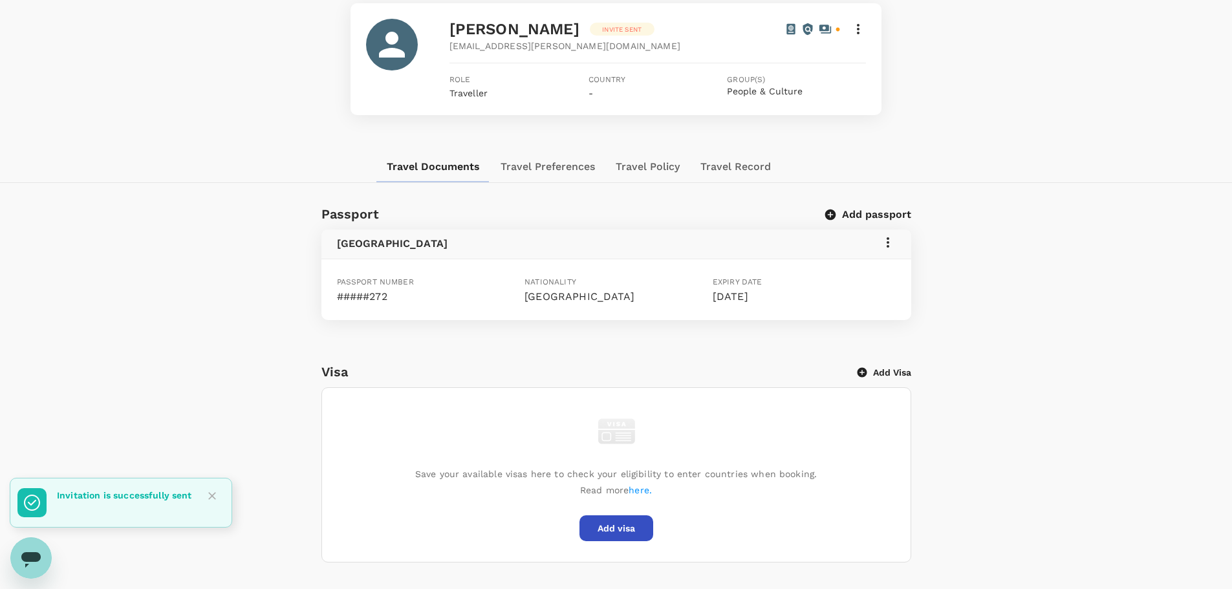
scroll to position [129, 0]
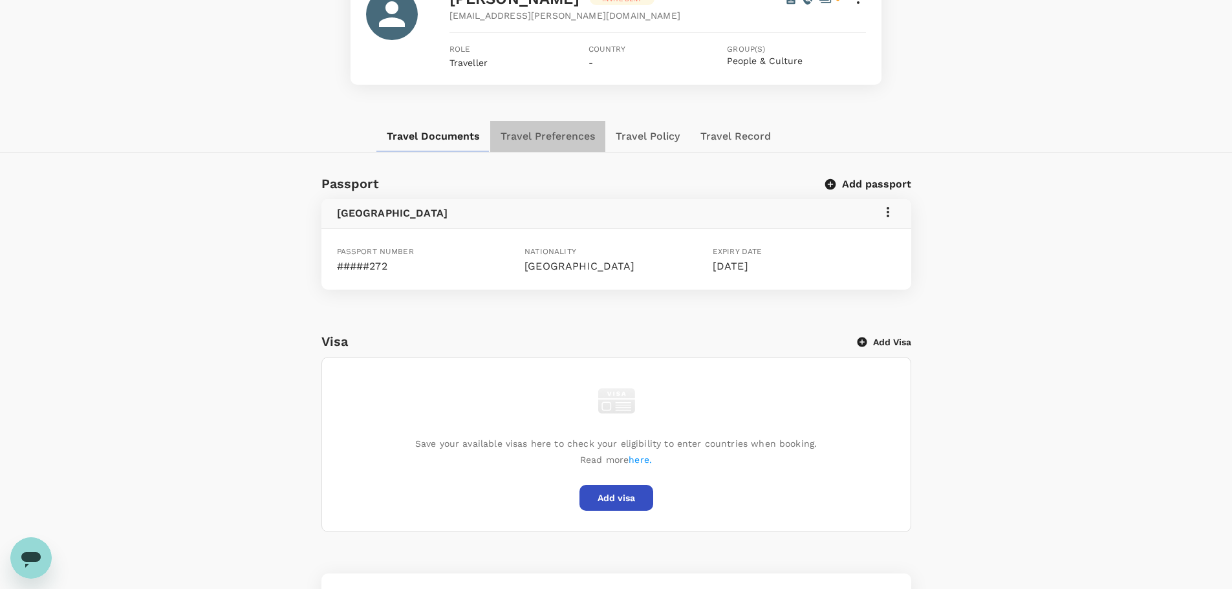
click at [586, 133] on button "Travel Preferences" at bounding box center [547, 136] width 115 height 31
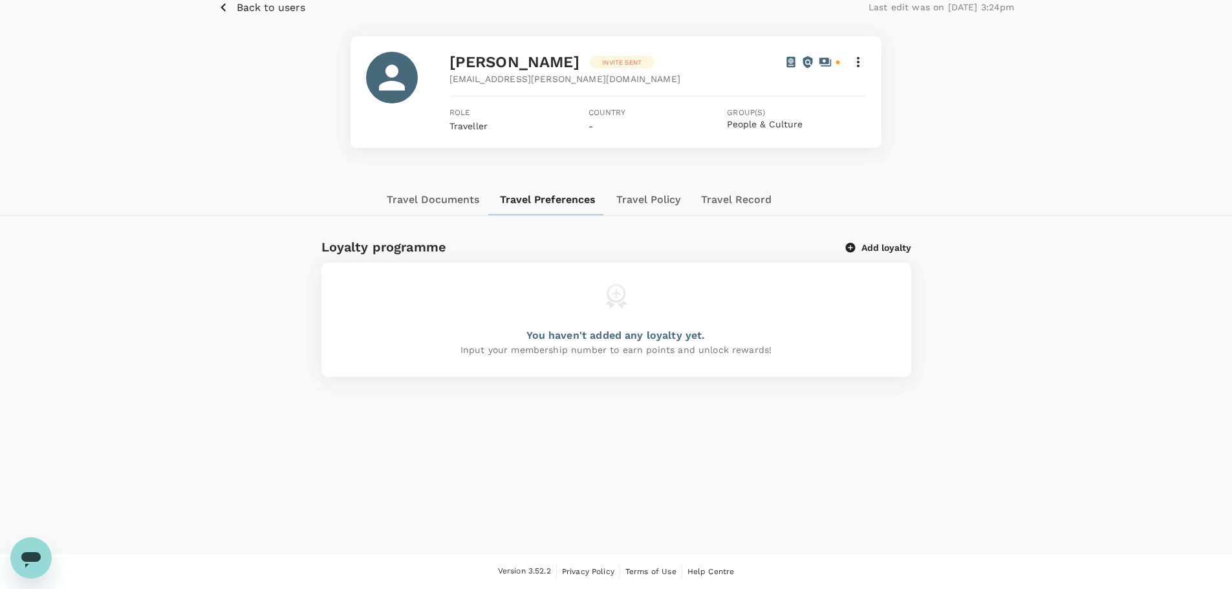
click at [667, 224] on div "Back to users Last edit was on 01 Oct 2025, 3:24pm Deepa Padmaraj Invite sent d…" at bounding box center [616, 178] width 1232 height 398
click at [658, 209] on button "Travel Policy" at bounding box center [648, 199] width 85 height 31
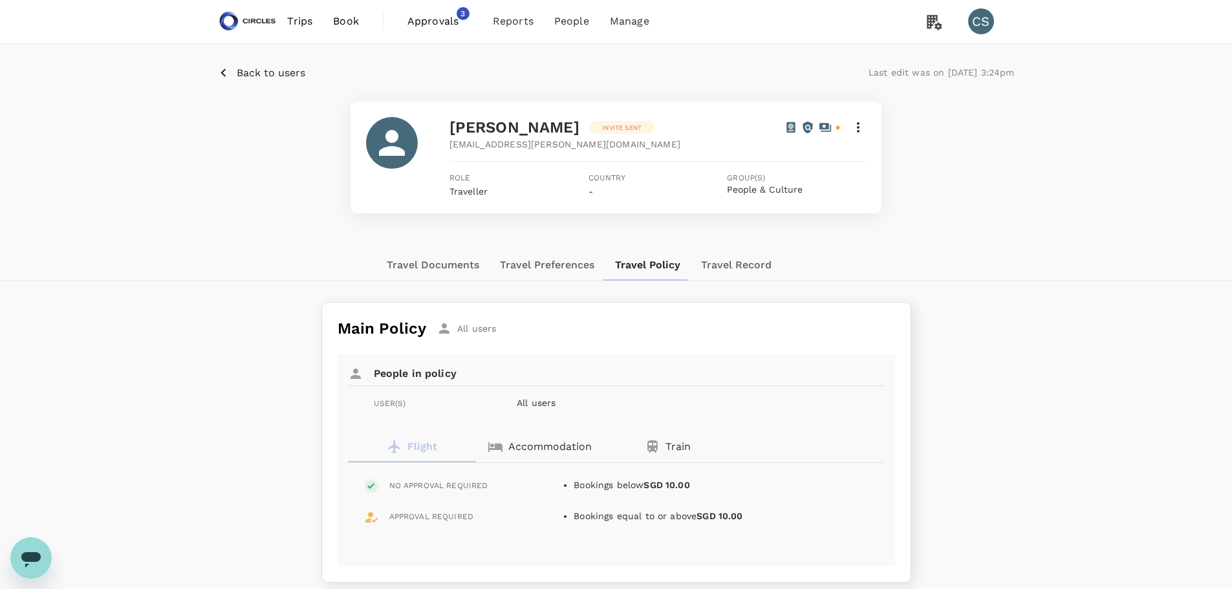
scroll to position [0, 0]
click at [444, 17] on span "Approvals" at bounding box center [439, 22] width 65 height 16
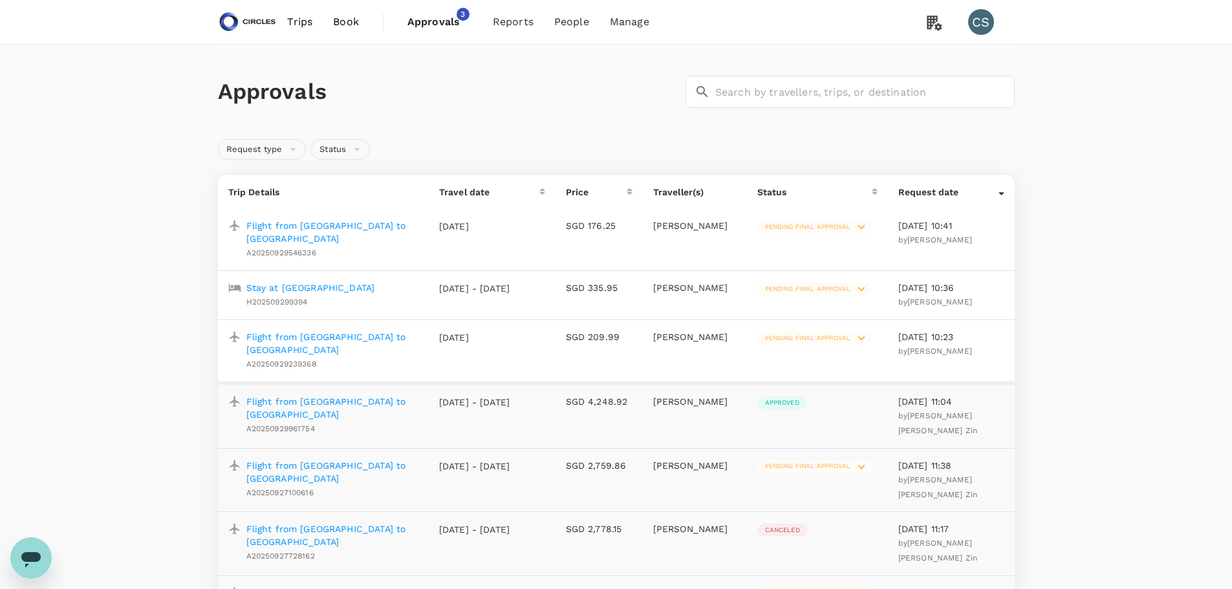
click at [299, 21] on span "Trips" at bounding box center [299, 22] width 25 height 16
